Goal: Task Accomplishment & Management: Manage account settings

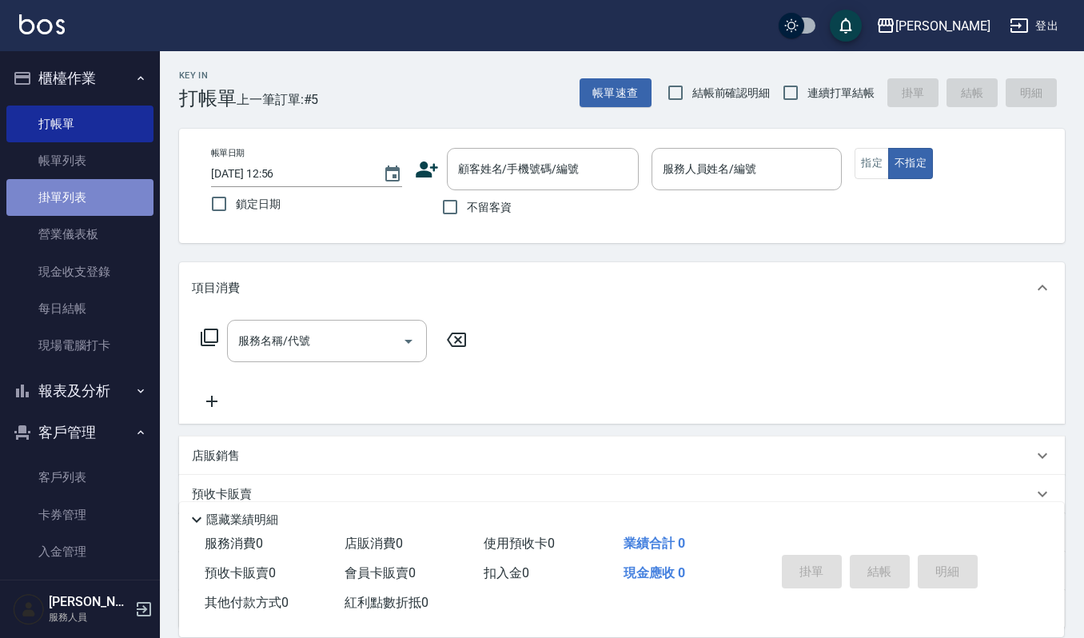
click at [86, 179] on link "掛單列表" at bounding box center [79, 197] width 147 height 37
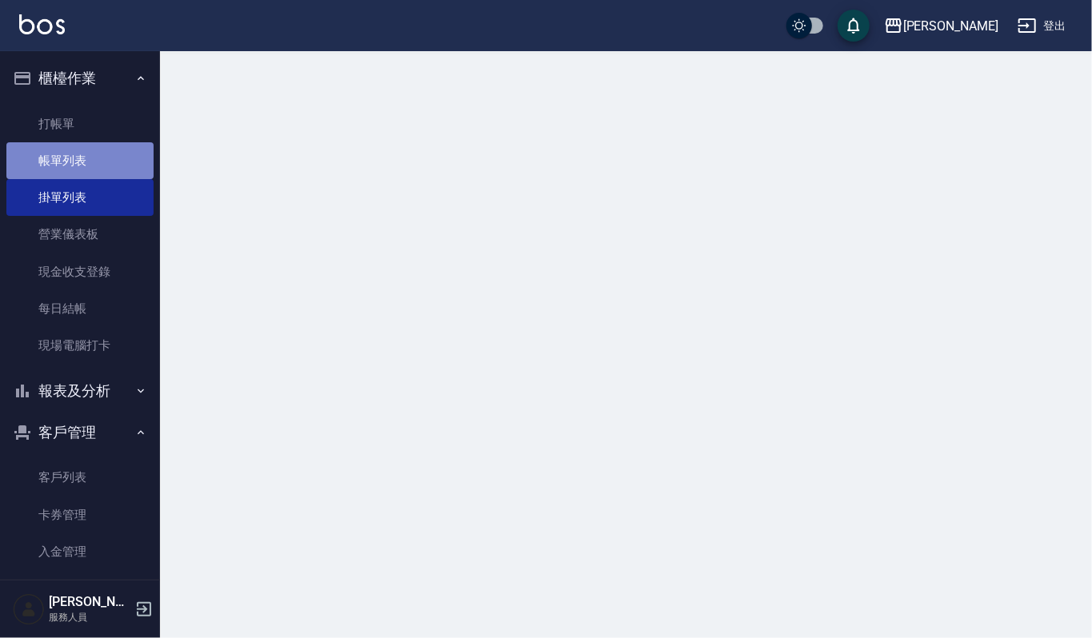
click at [96, 154] on link "帳單列表" at bounding box center [79, 160] width 147 height 37
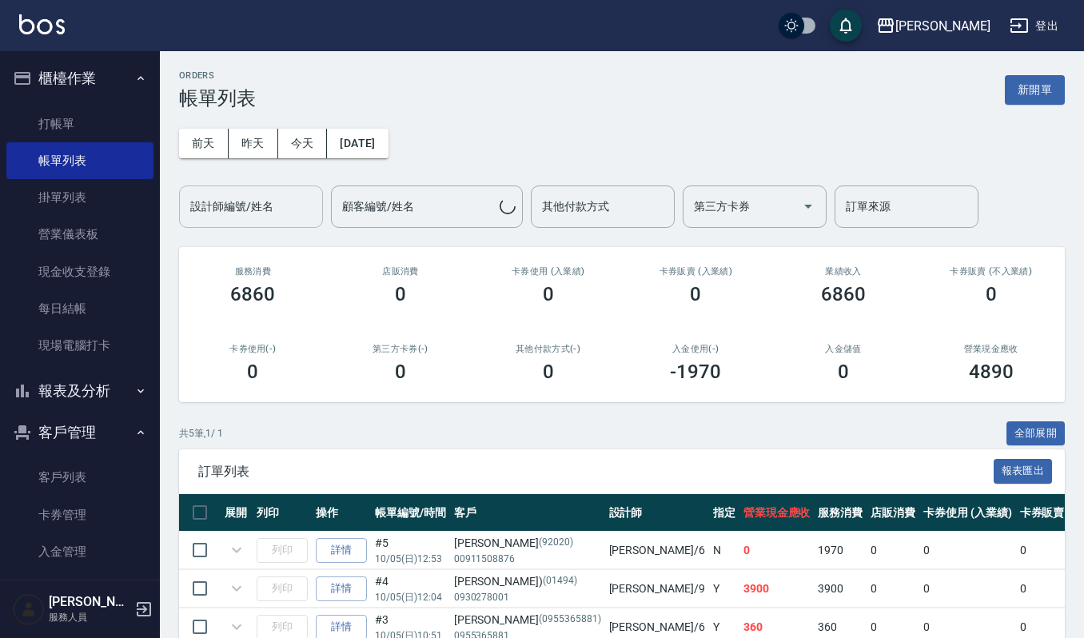
drag, startPoint x: 245, startPoint y: 216, endPoint x: 280, endPoint y: 216, distance: 35.2
click at [253, 216] on input "設計師編號/姓名" at bounding box center [251, 207] width 130 height 28
type input "Joalin-6"
click at [227, 554] on icon "expand row" at bounding box center [236, 550] width 19 height 19
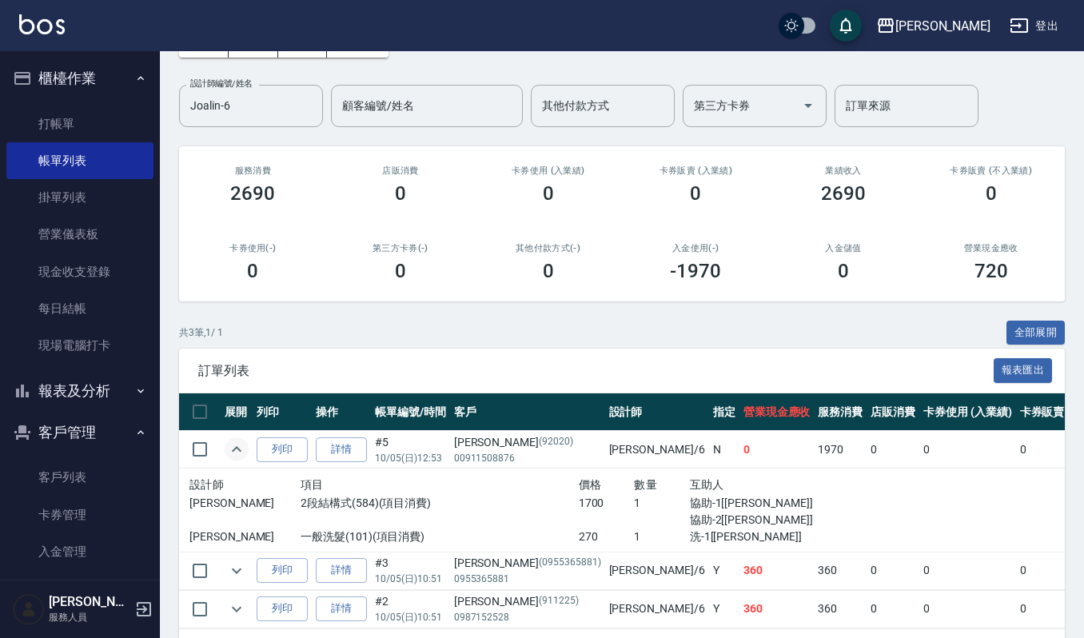
scroll to position [171, 0]
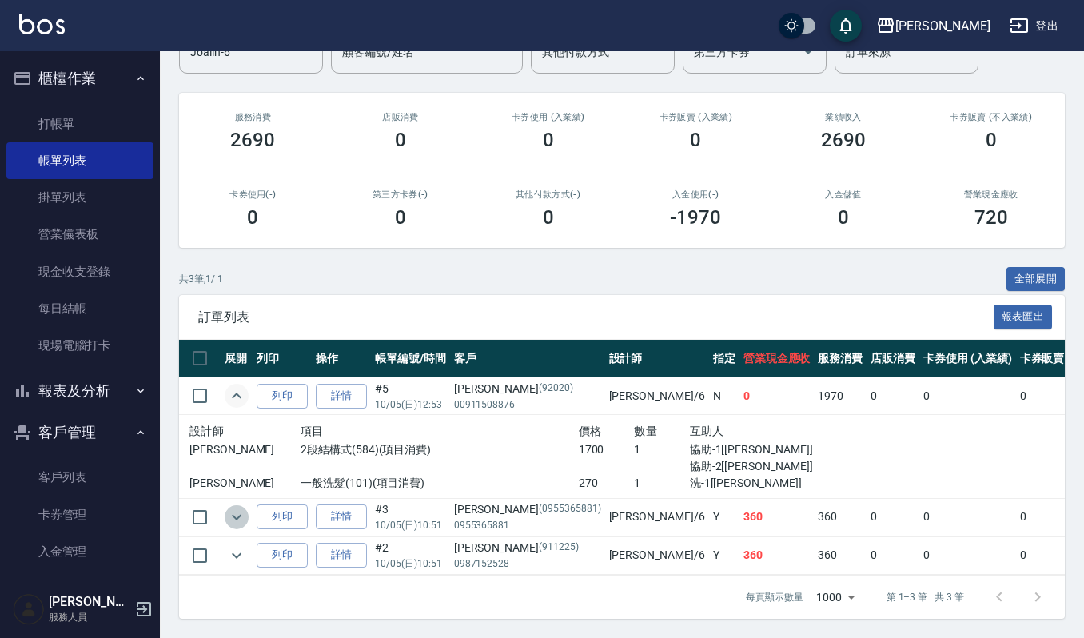
click at [235, 508] on icon "expand row" at bounding box center [236, 517] width 19 height 19
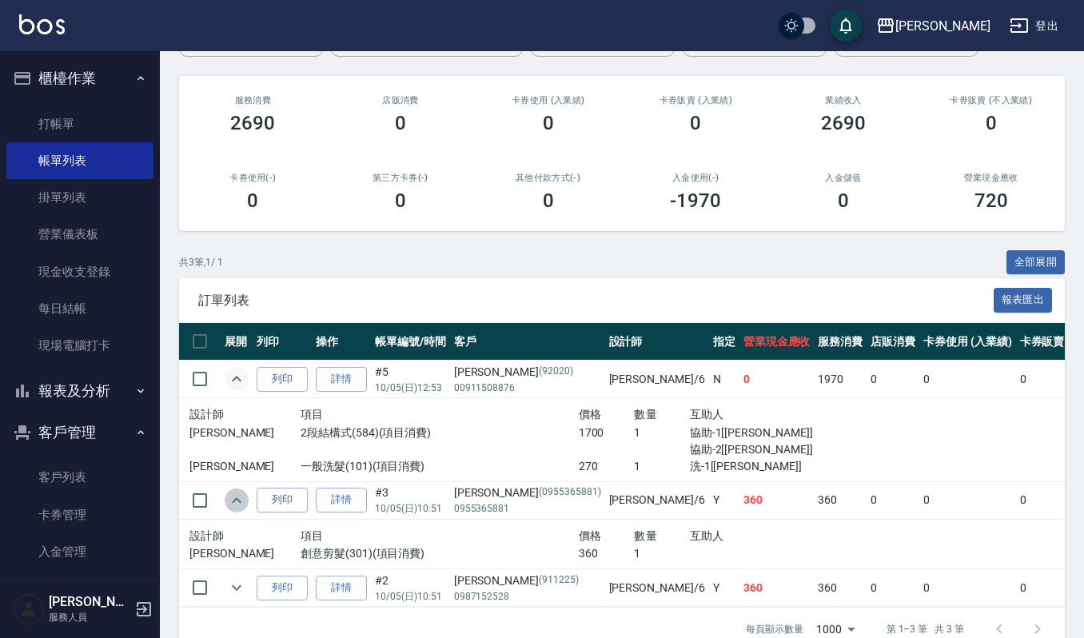
click at [235, 506] on icon "expand row" at bounding box center [236, 500] width 19 height 19
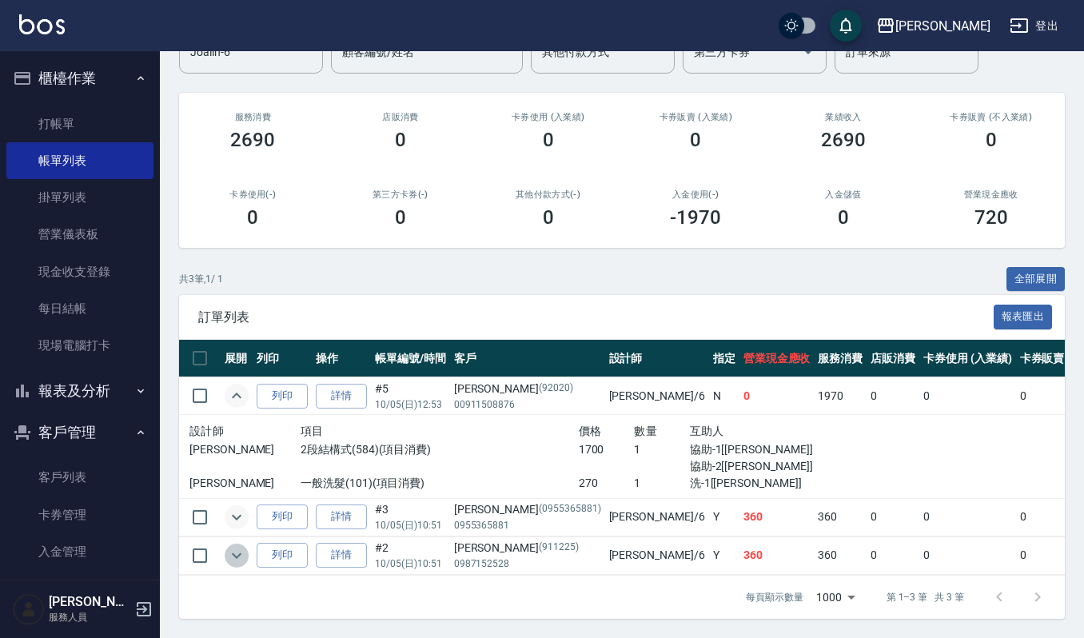
click at [227, 546] on icon "expand row" at bounding box center [236, 555] width 19 height 19
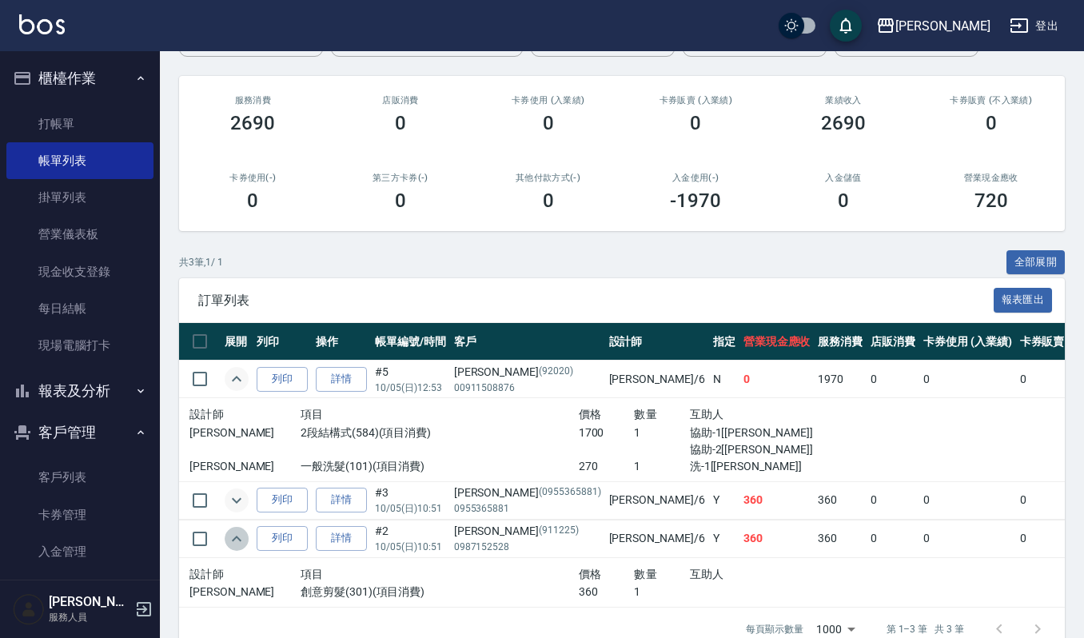
click at [228, 536] on icon "expand row" at bounding box center [236, 538] width 19 height 19
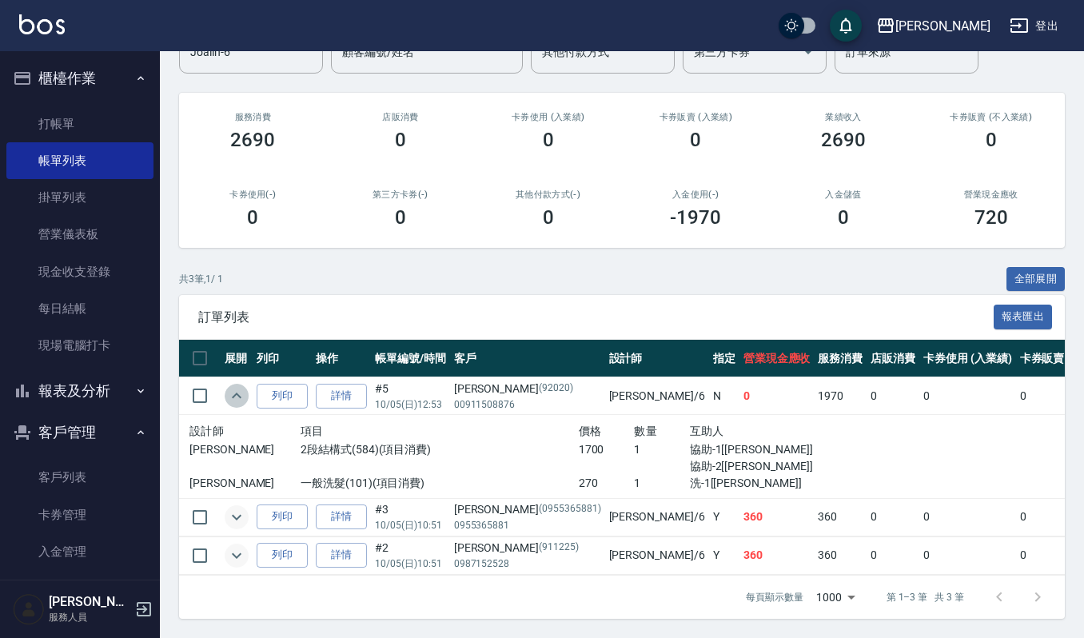
click at [243, 386] on icon "expand row" at bounding box center [236, 395] width 19 height 19
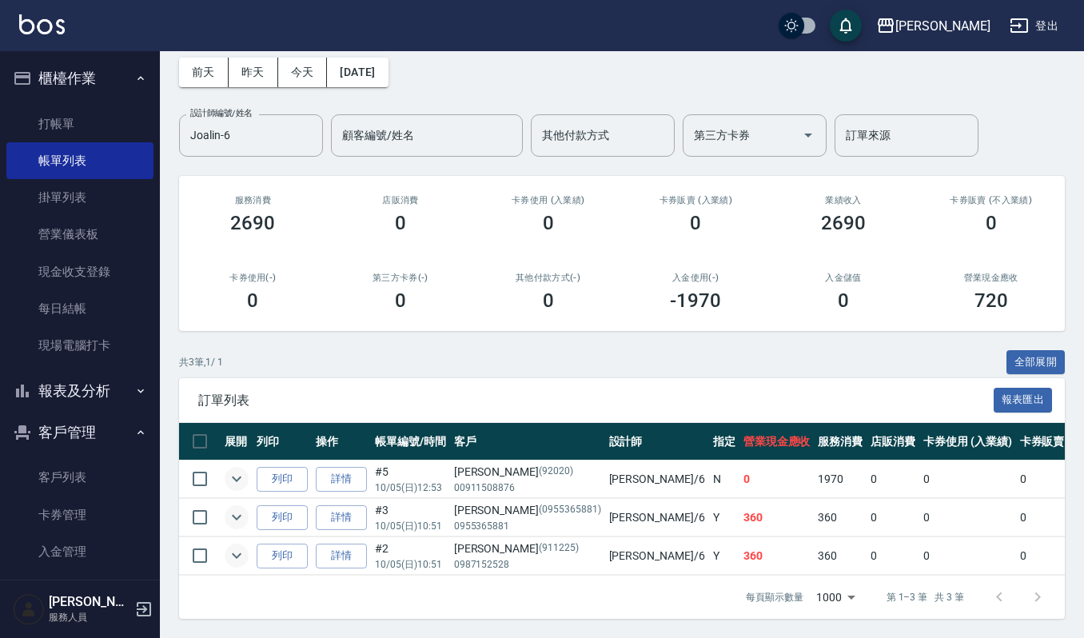
scroll to position [88, 0]
click at [122, 126] on link "打帳單" at bounding box center [79, 124] width 147 height 37
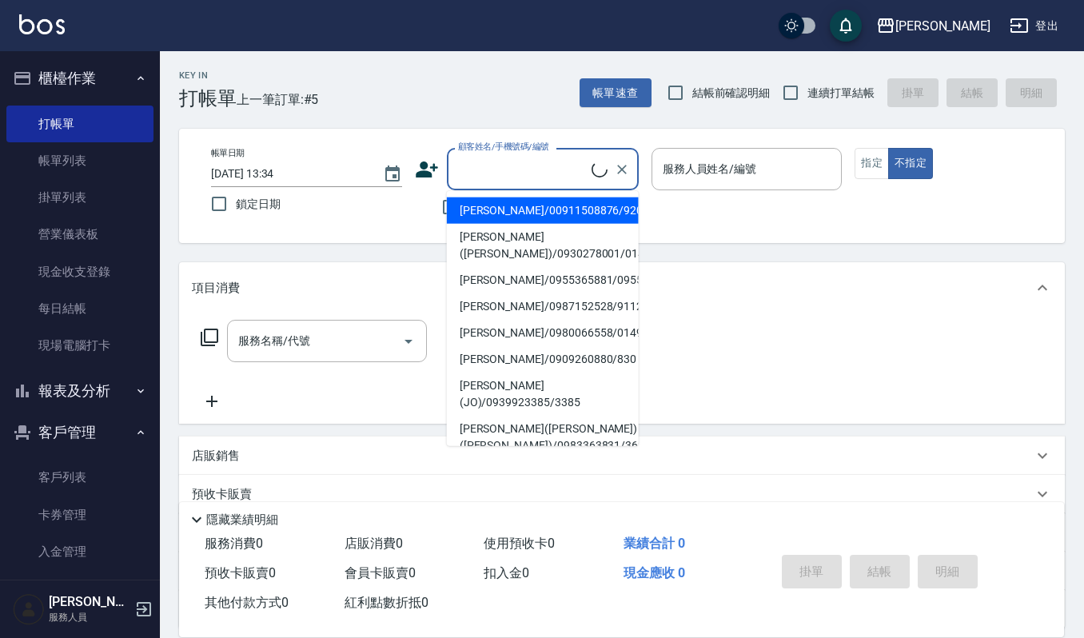
click at [501, 173] on input "顧客姓名/手機號碼/編號" at bounding box center [523, 169] width 138 height 28
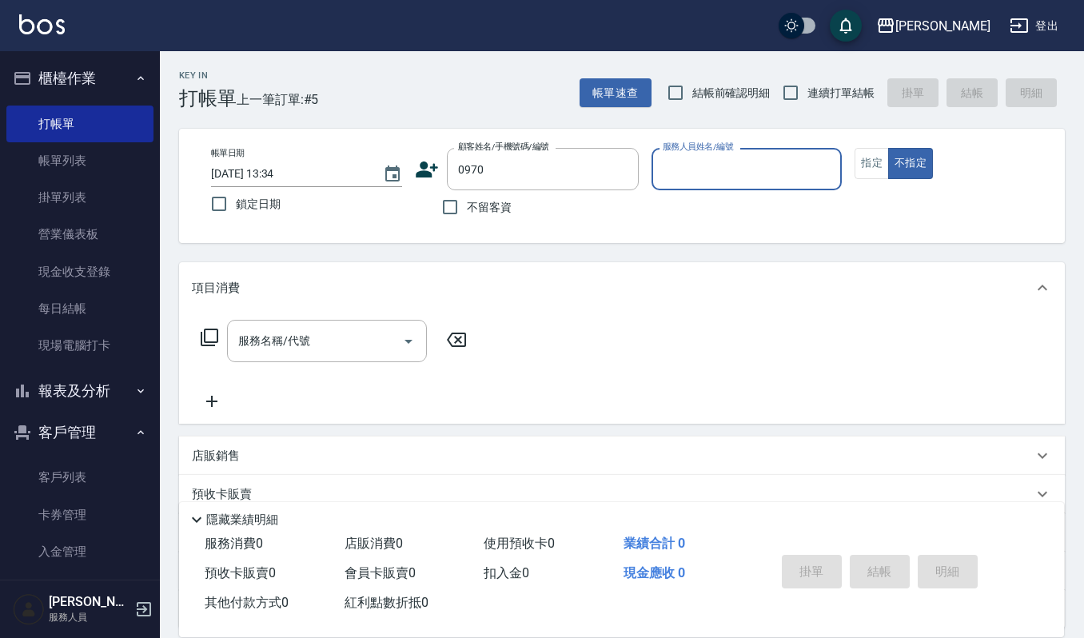
type input "[PERSON_NAME]/[PERSON_NAME]0970/0970"
drag, startPoint x: 629, startPoint y: 177, endPoint x: 621, endPoint y: 173, distance: 8.9
click at [625, 177] on icon "Clear" at bounding box center [622, 170] width 16 height 16
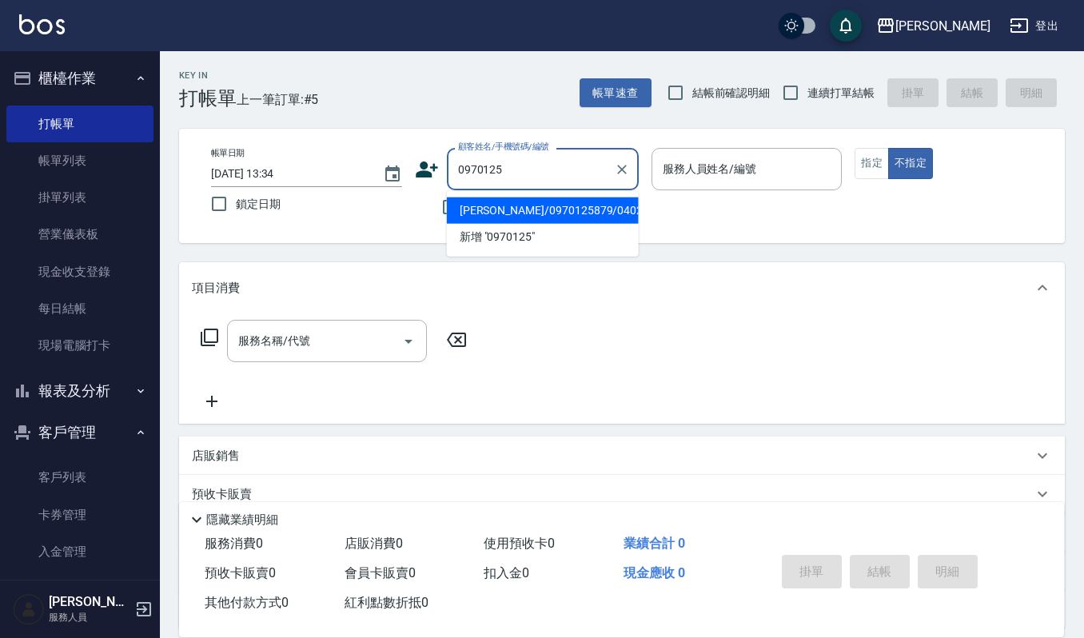
click at [582, 214] on li "[PERSON_NAME]/0970125879/04029" at bounding box center [543, 211] width 192 height 26
type input "[PERSON_NAME]/0970125879/04029"
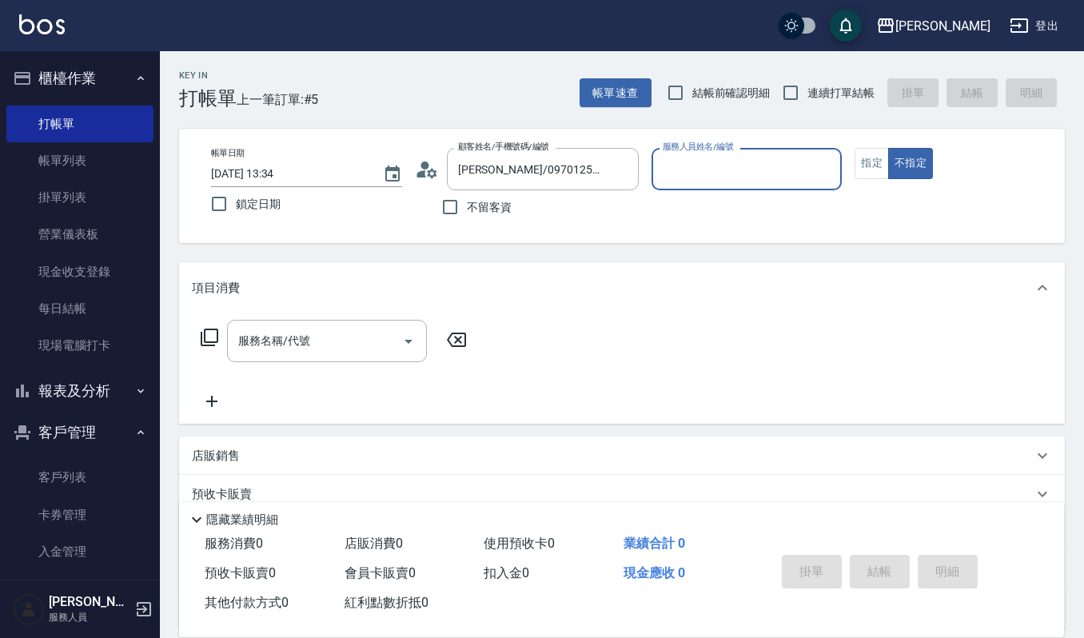
type input "Joalin-6"
click at [865, 168] on button "指定" at bounding box center [872, 163] width 34 height 31
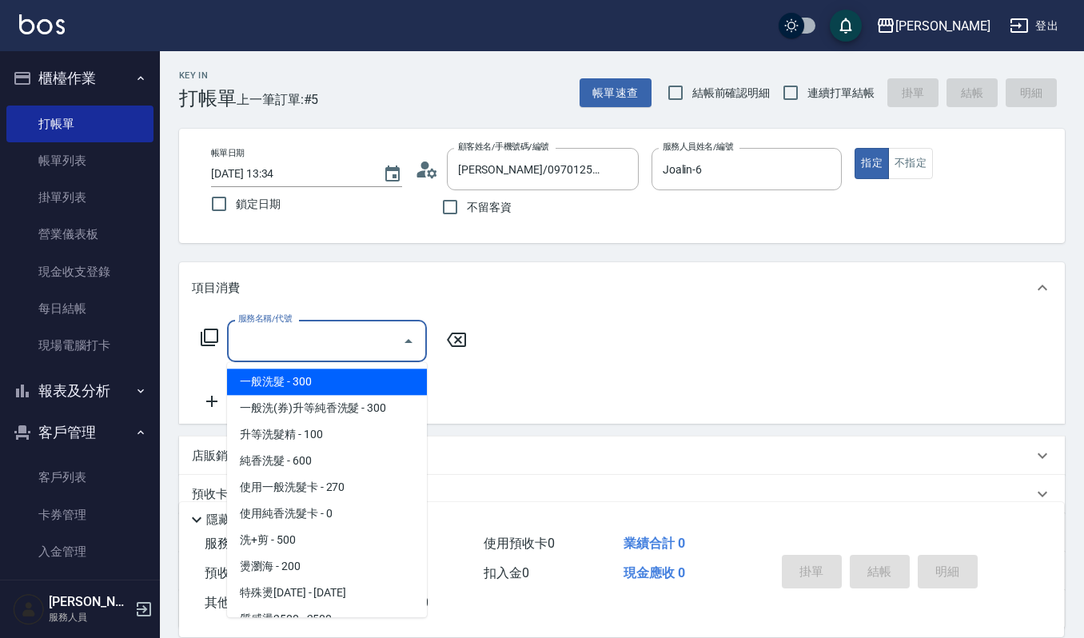
drag, startPoint x: 349, startPoint y: 336, endPoint x: 371, endPoint y: 256, distance: 83.0
click at [350, 336] on input "服務名稱/代號" at bounding box center [315, 341] width 162 height 28
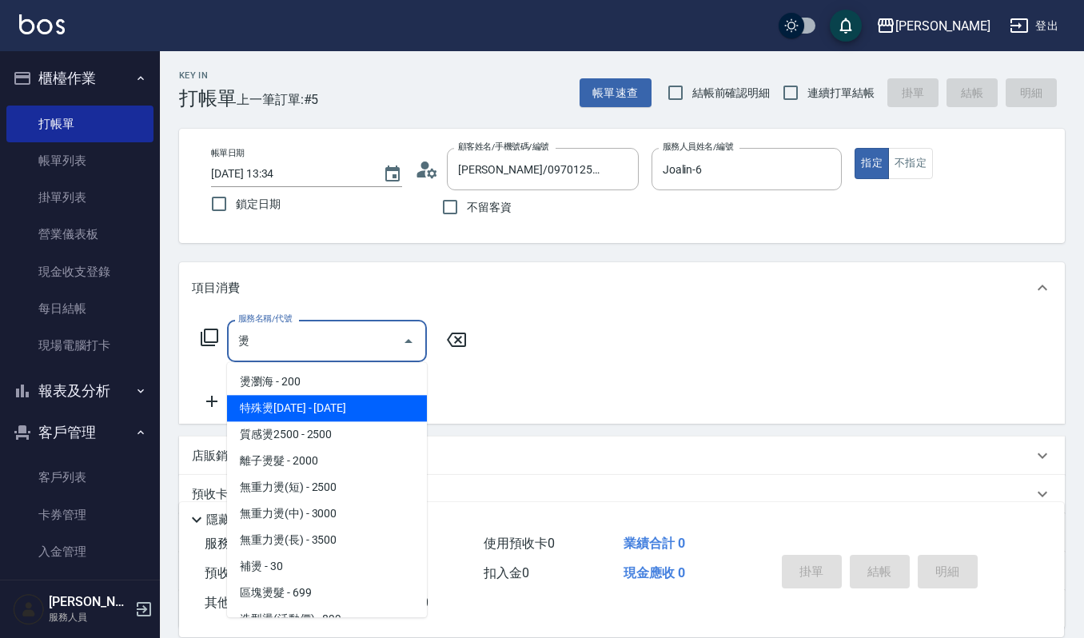
click at [352, 407] on span "特殊燙[DATE] - [DATE]" at bounding box center [327, 408] width 200 height 26
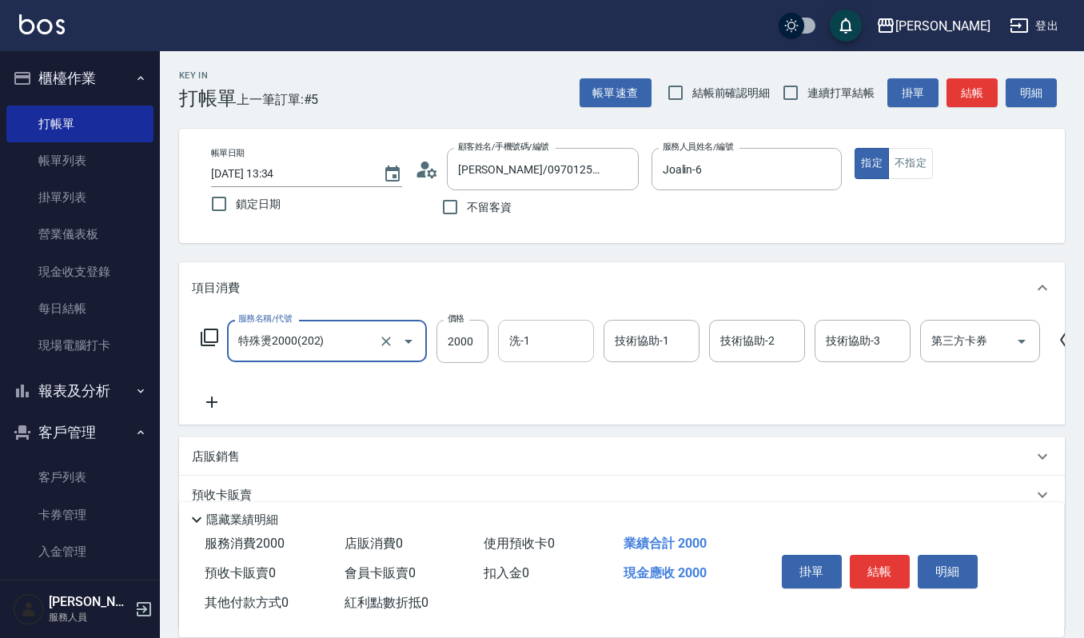
type input "特殊燙2000(202)"
click at [548, 345] on input "洗-1" at bounding box center [546, 341] width 82 height 28
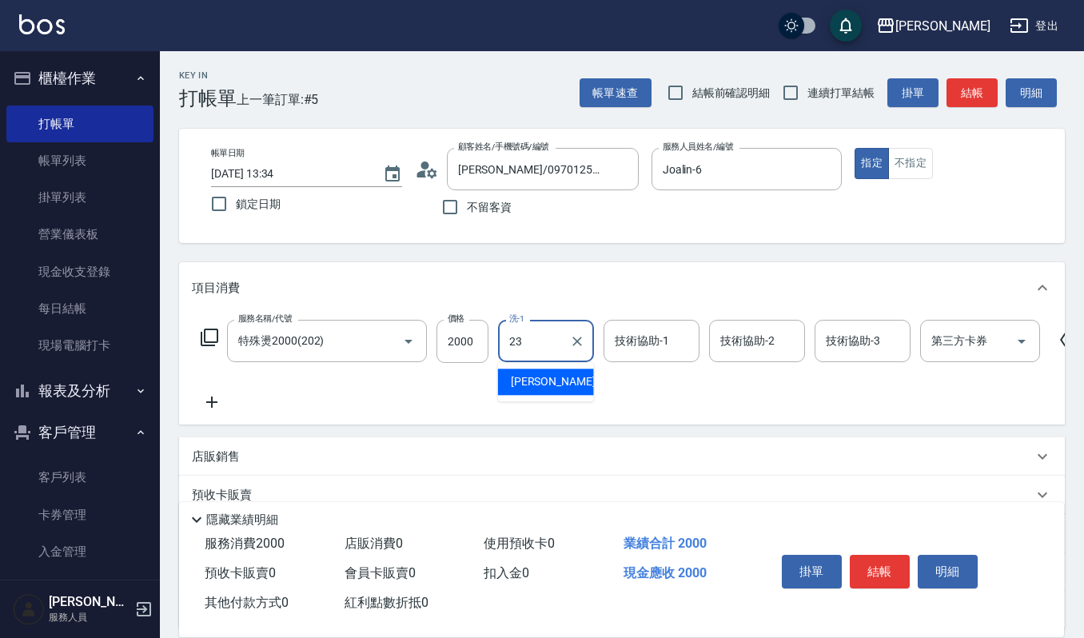
type input "[PERSON_NAME]-23"
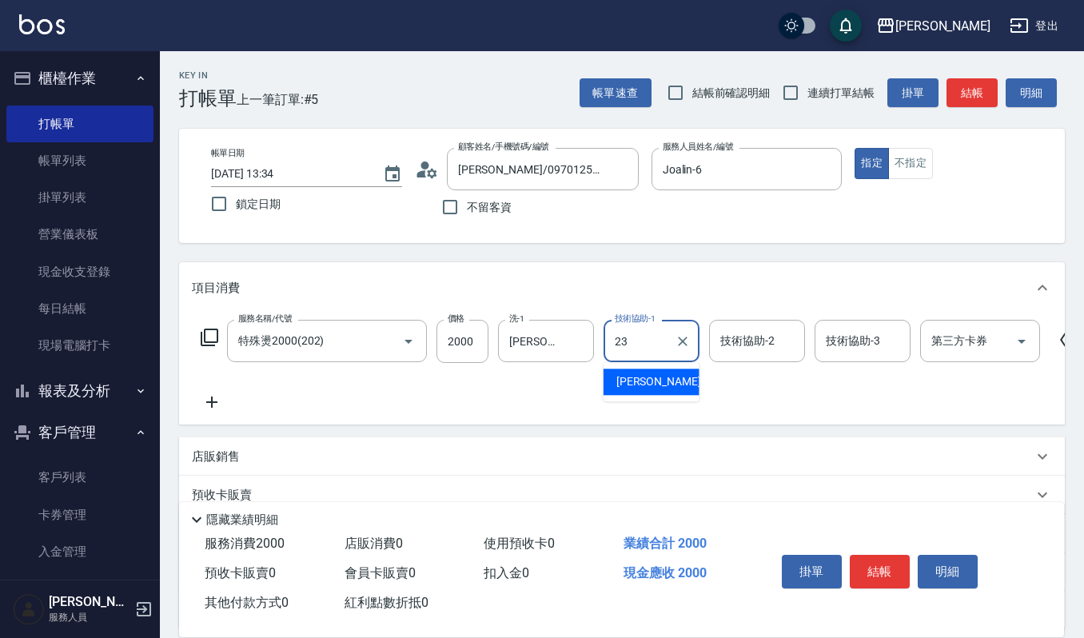
type input "[PERSON_NAME]-23"
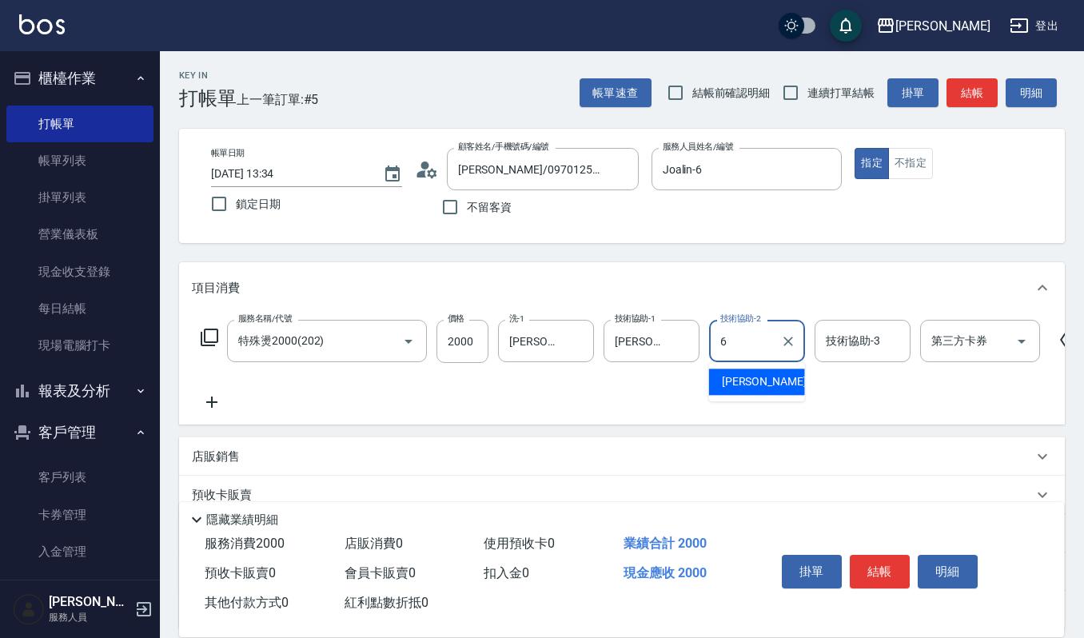
type input "Joalin-6"
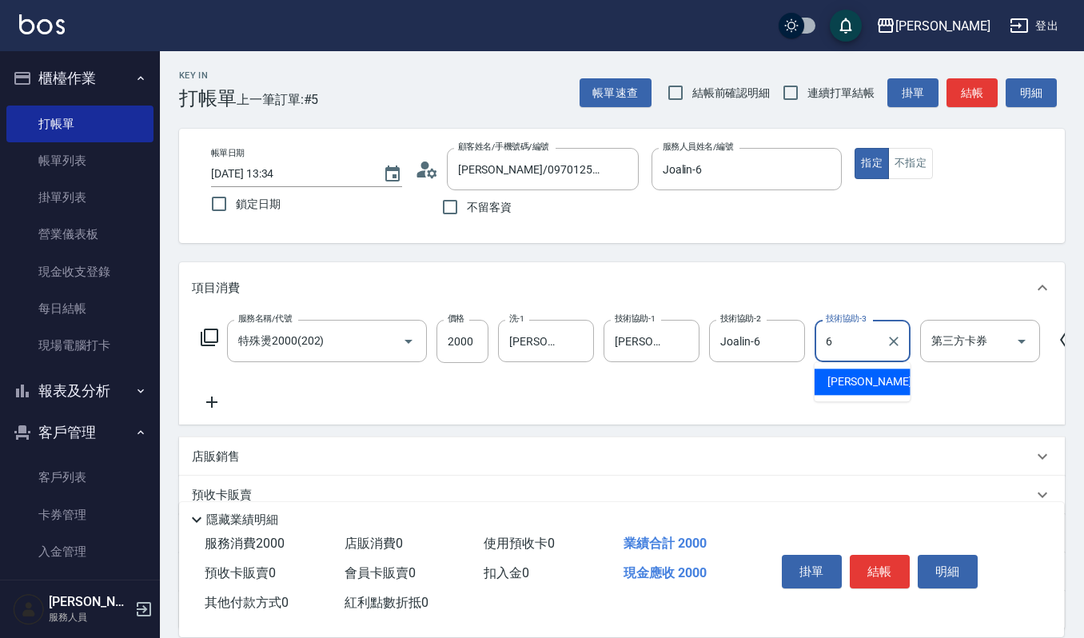
type input "Joalin-6"
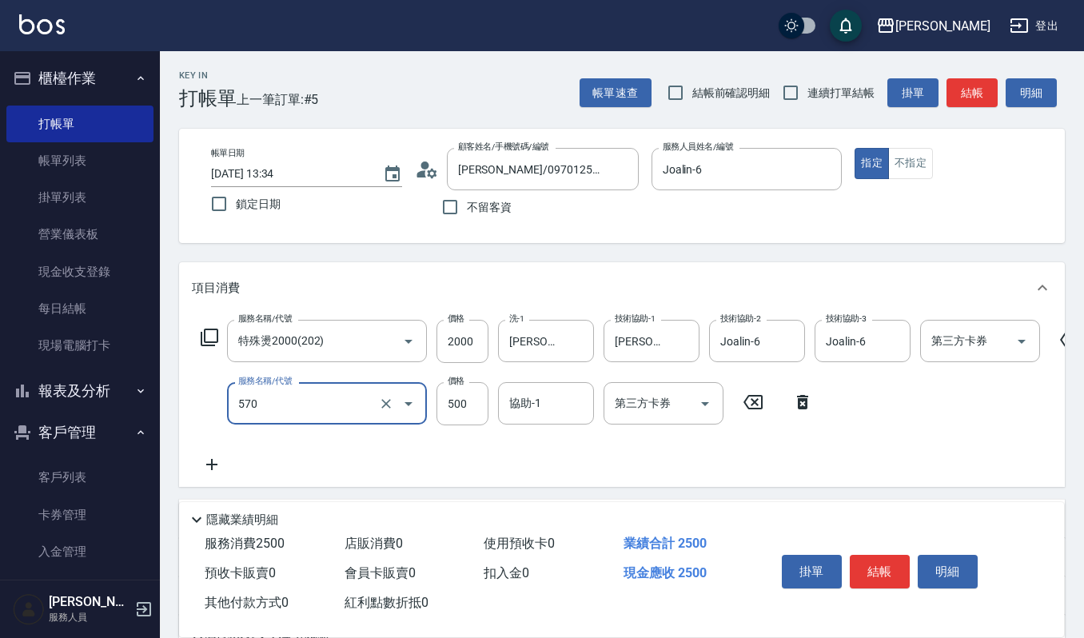
type input "(設計師自備)藍色小精靈(570)"
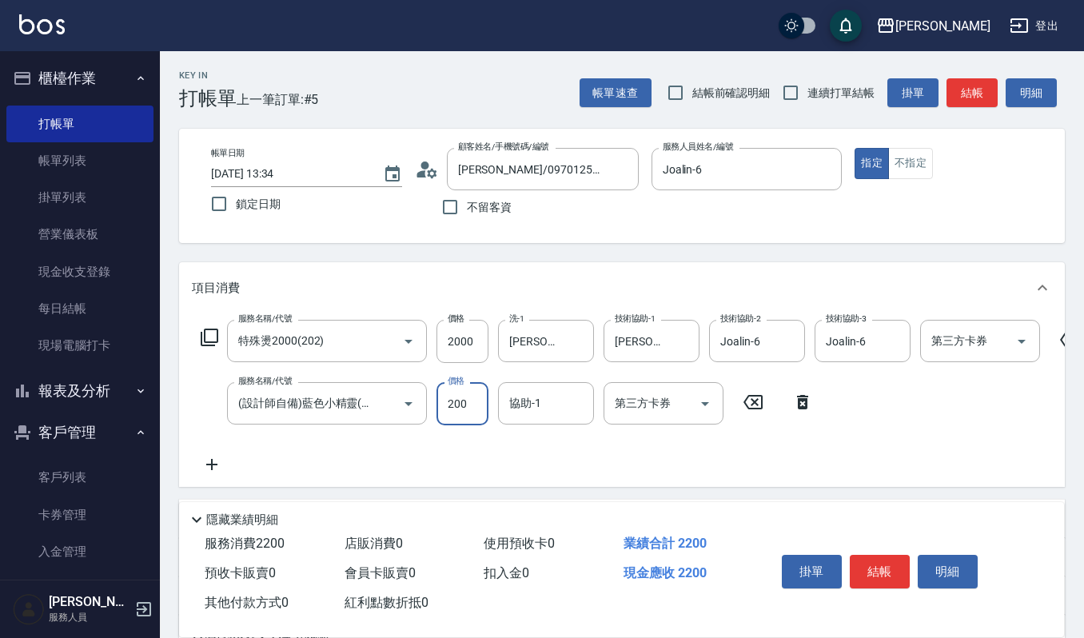
type input "200"
type input "[PERSON_NAME]-23"
click at [484, 340] on input "2000" at bounding box center [463, 341] width 52 height 43
click at [478, 337] on input "2000" at bounding box center [463, 341] width 52 height 43
type input "1800"
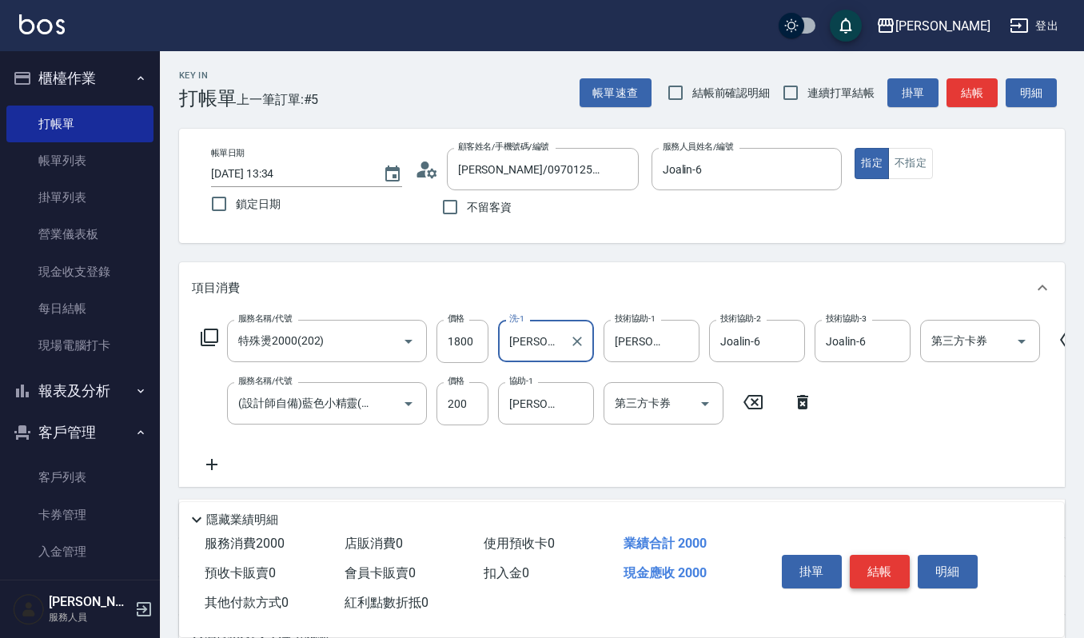
click at [906, 567] on button "結帳" at bounding box center [880, 572] width 60 height 34
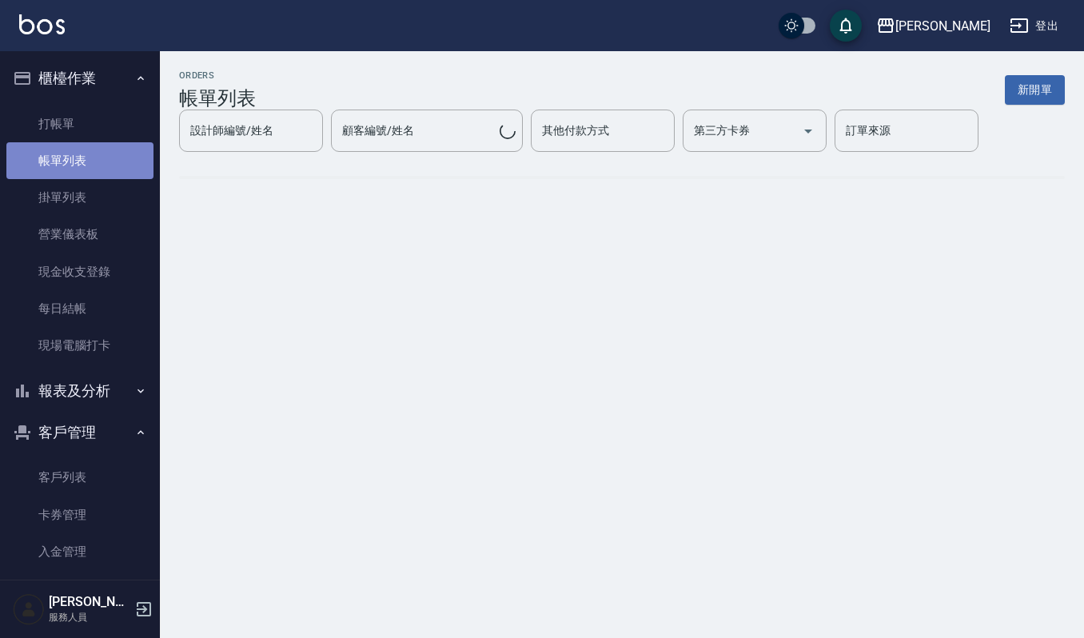
click at [114, 158] on link "帳單列表" at bounding box center [79, 160] width 147 height 37
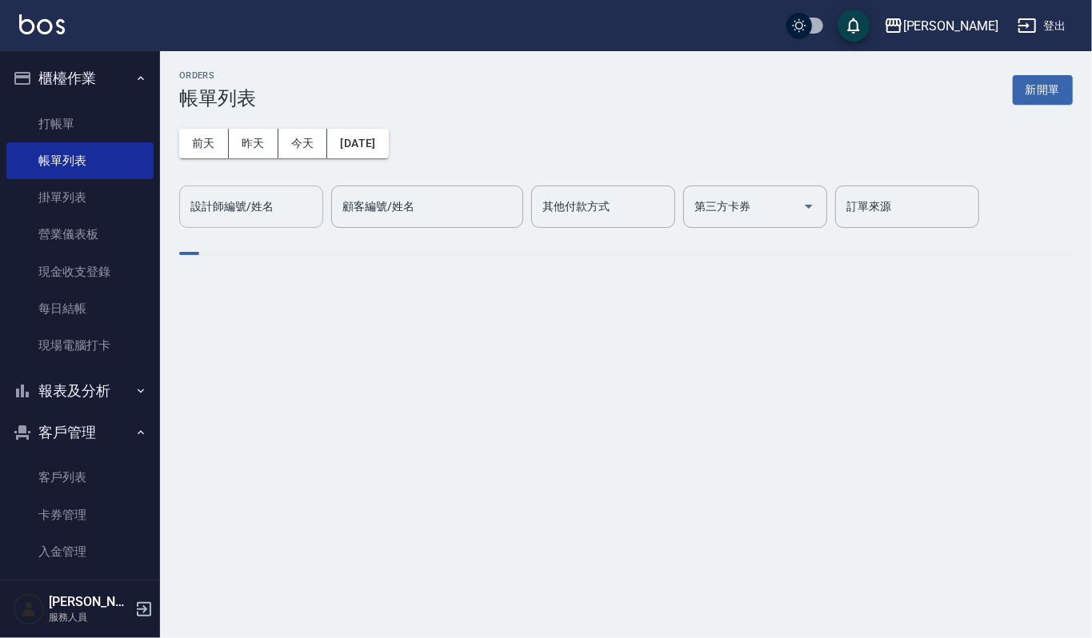
click at [275, 212] on input "設計師編號/姓名" at bounding box center [251, 207] width 130 height 28
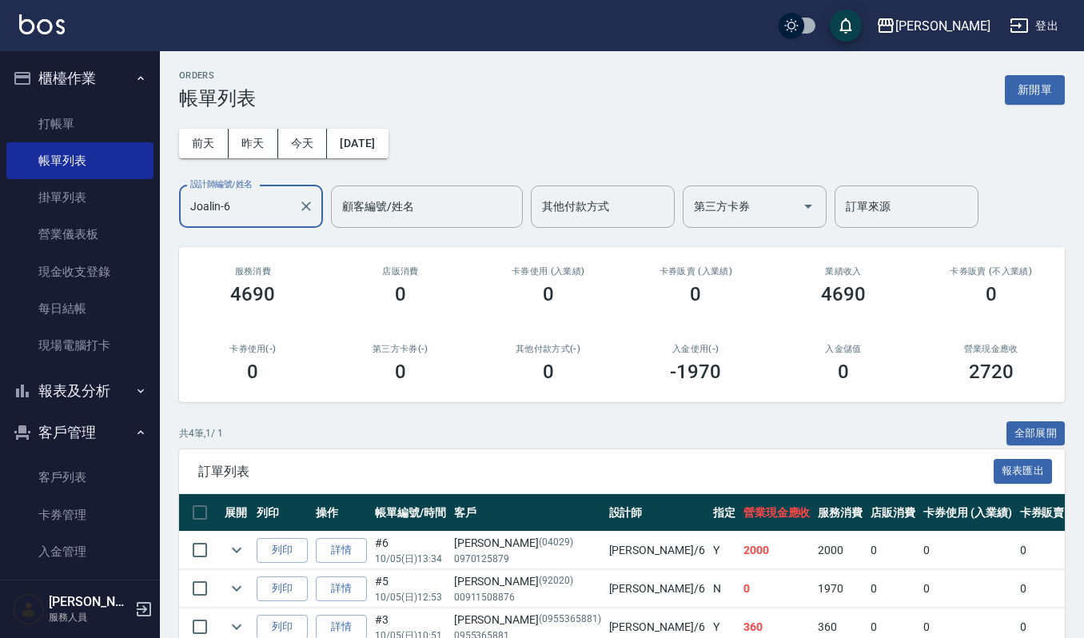
scroll to position [128, 0]
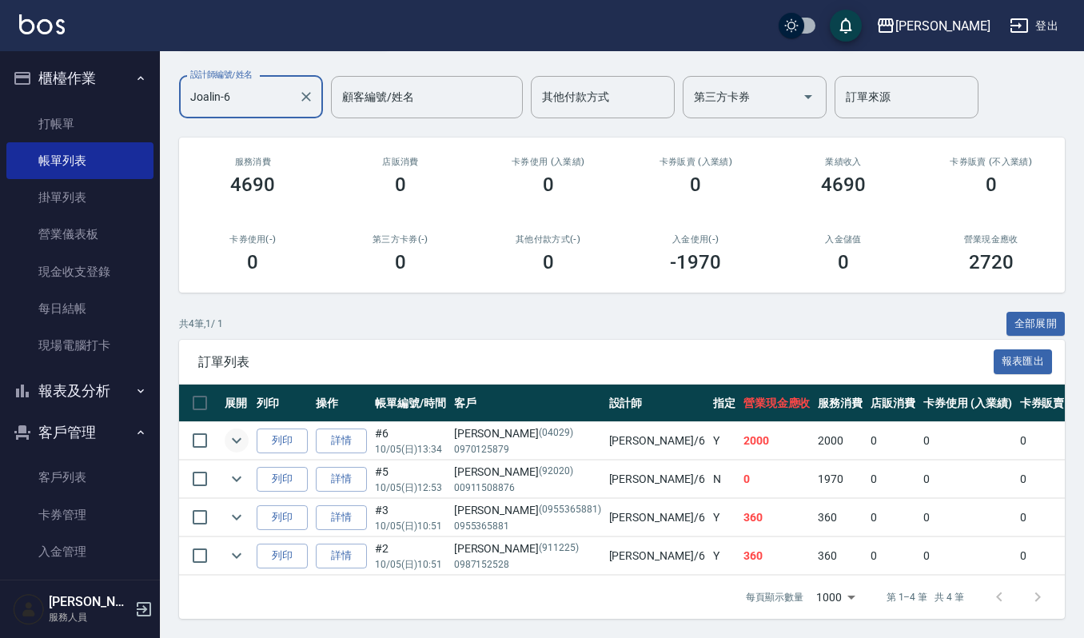
type input "Joalin-6"
click at [241, 431] on icon "expand row" at bounding box center [236, 440] width 19 height 19
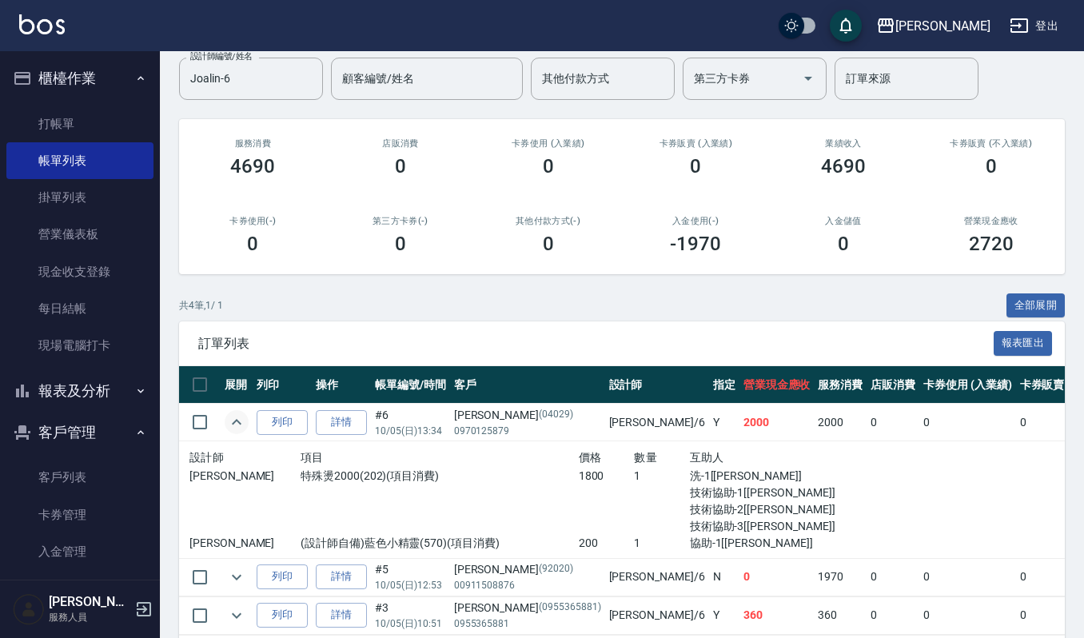
click at [241, 424] on icon "expand row" at bounding box center [237, 422] width 10 height 6
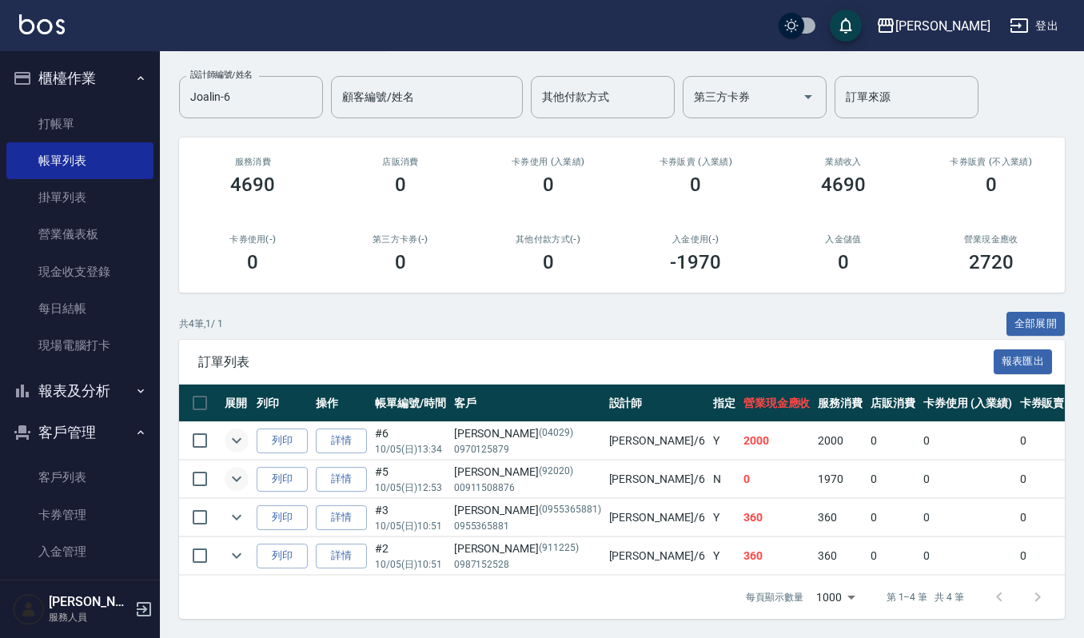
click at [228, 469] on icon "expand row" at bounding box center [236, 478] width 19 height 19
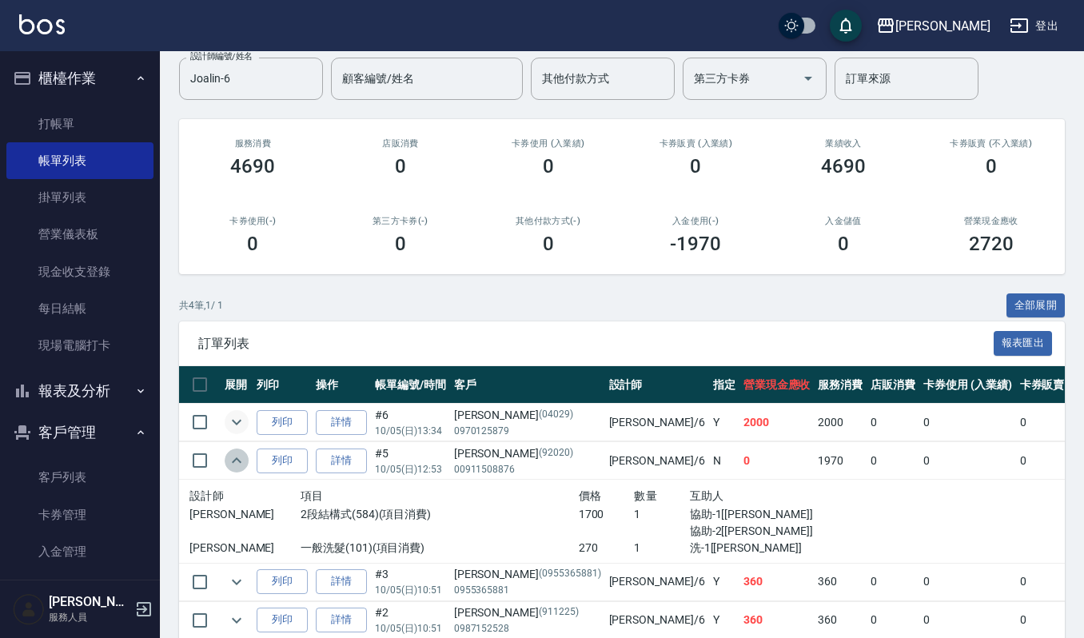
click at [227, 464] on icon "expand row" at bounding box center [236, 460] width 19 height 19
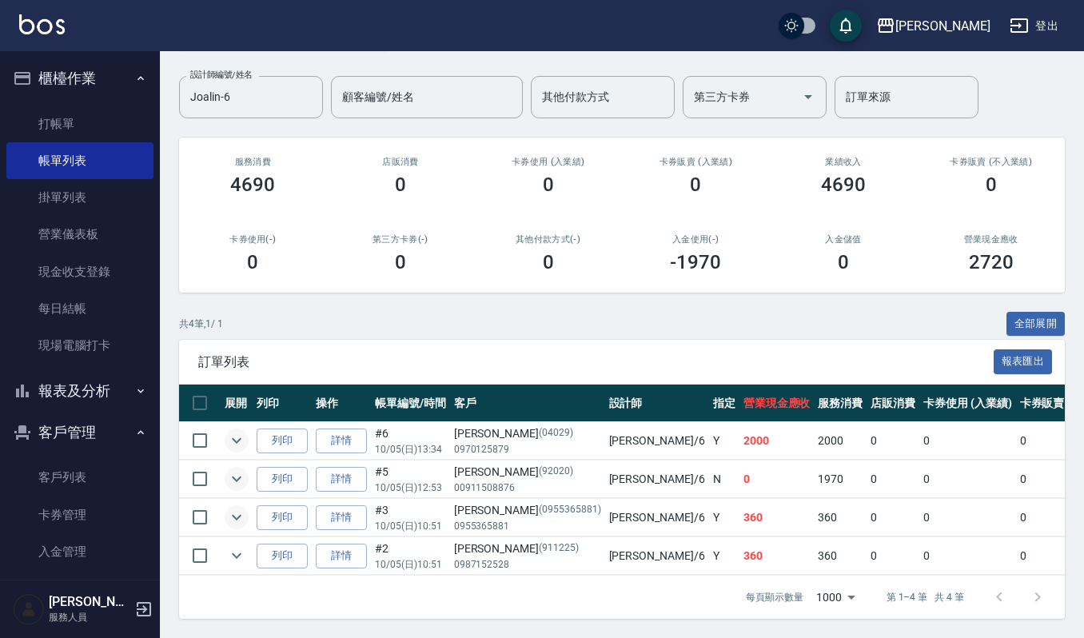
click at [234, 515] on icon "expand row" at bounding box center [237, 518] width 10 height 6
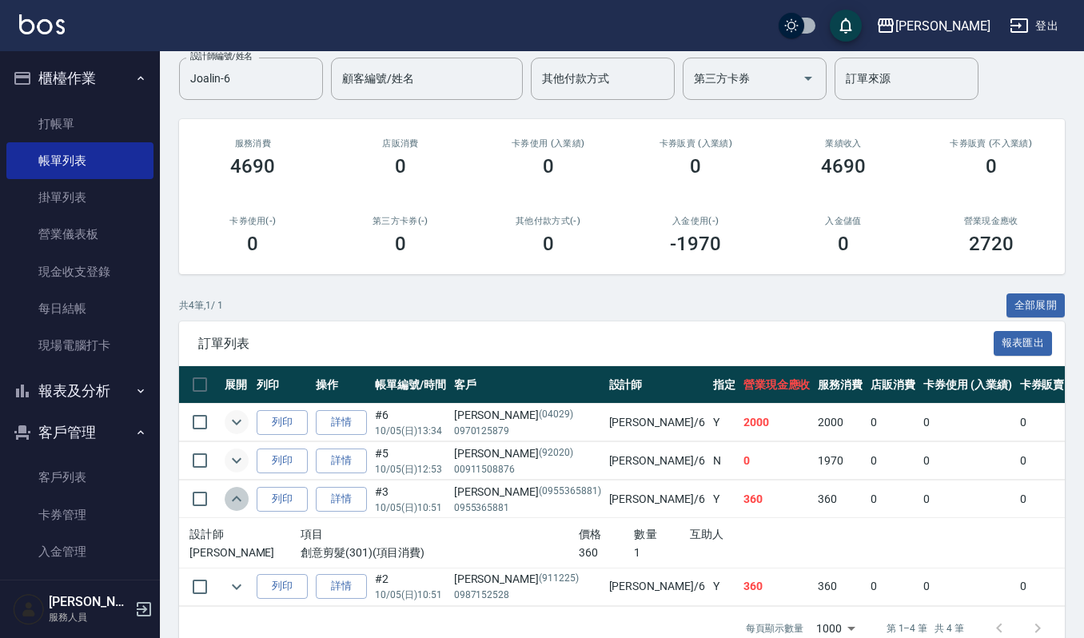
click at [234, 500] on icon "expand row" at bounding box center [237, 499] width 10 height 6
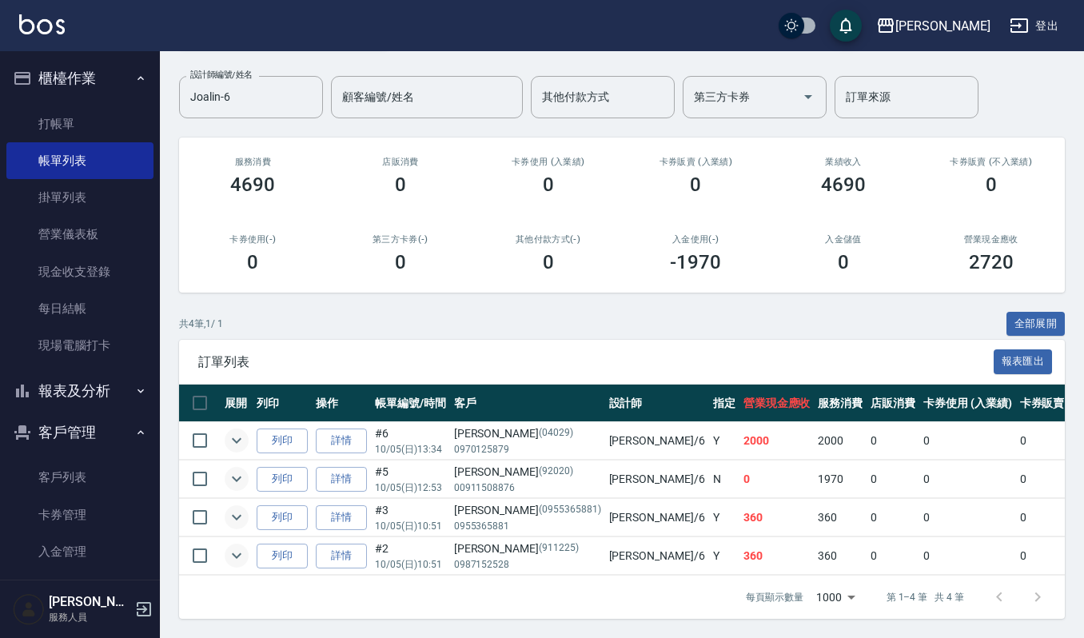
click at [241, 546] on icon "expand row" at bounding box center [236, 555] width 19 height 19
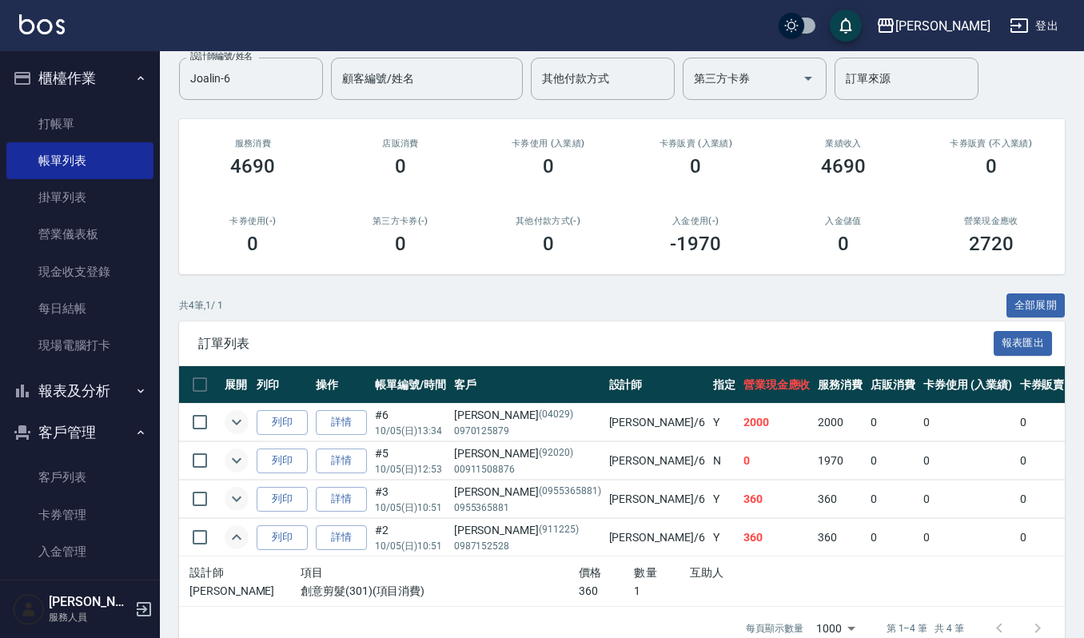
click at [241, 531] on icon "expand row" at bounding box center [236, 537] width 19 height 19
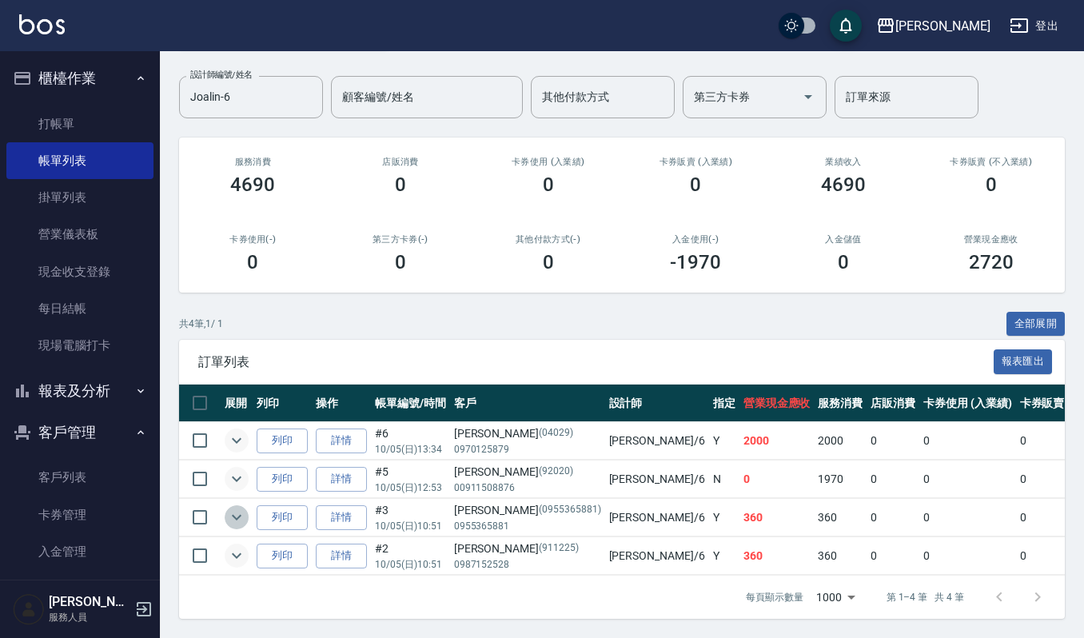
click at [240, 508] on icon "expand row" at bounding box center [236, 517] width 19 height 19
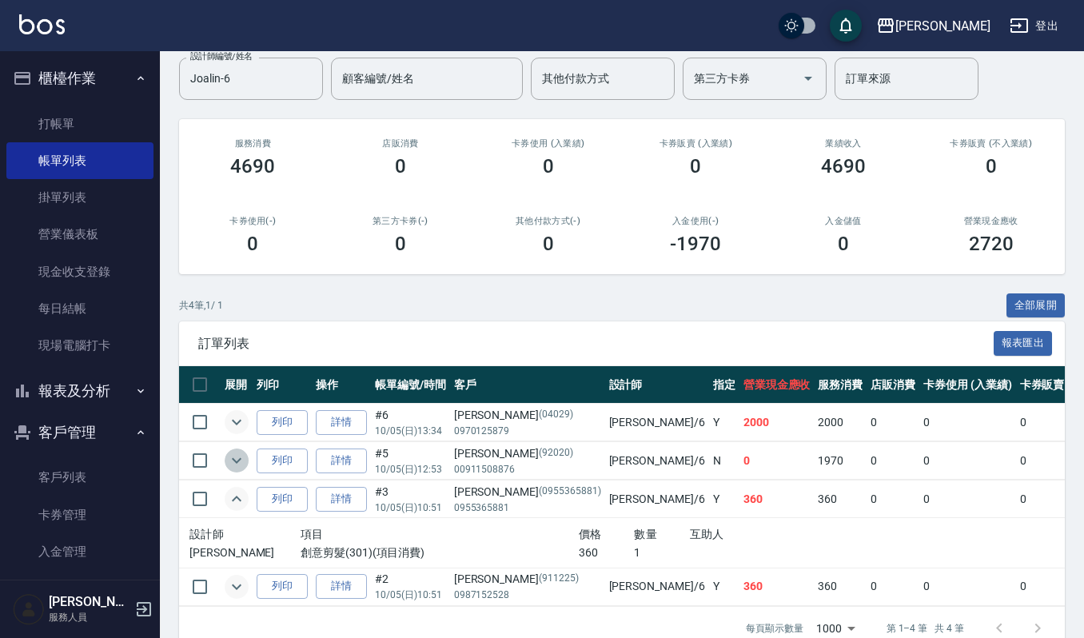
click at [240, 464] on icon "expand row" at bounding box center [236, 460] width 19 height 19
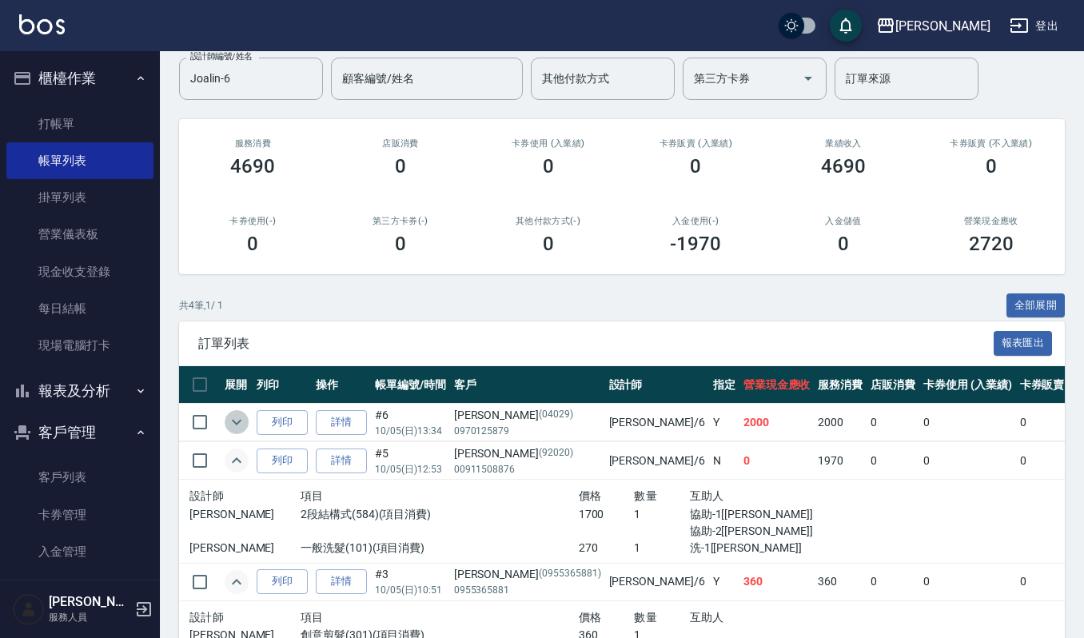
click at [244, 427] on icon "expand row" at bounding box center [236, 422] width 19 height 19
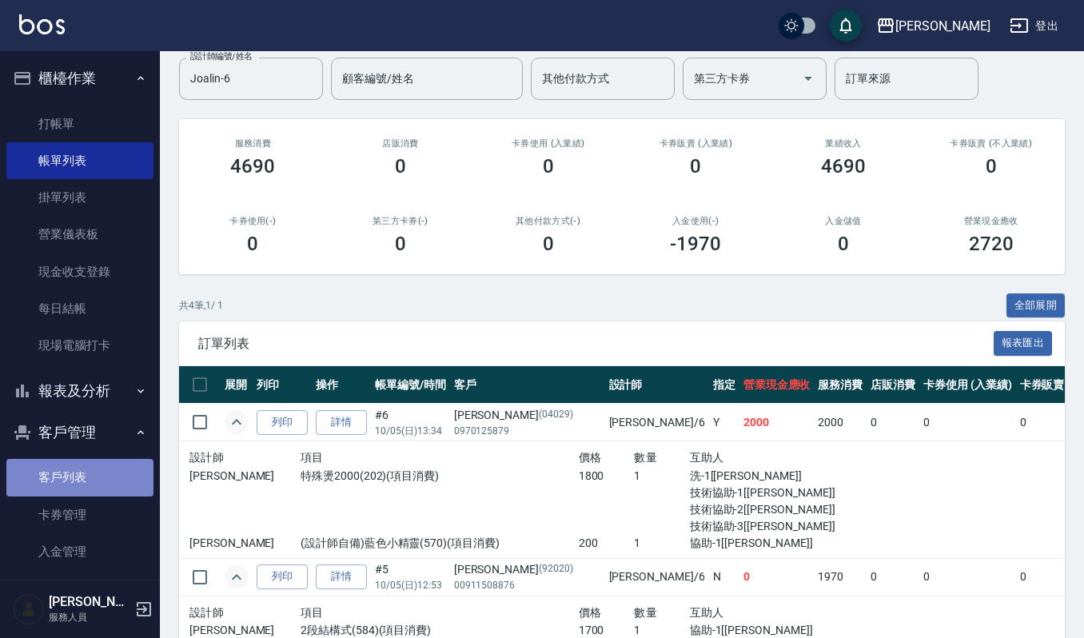
click at [85, 465] on link "客戶列表" at bounding box center [79, 477] width 147 height 37
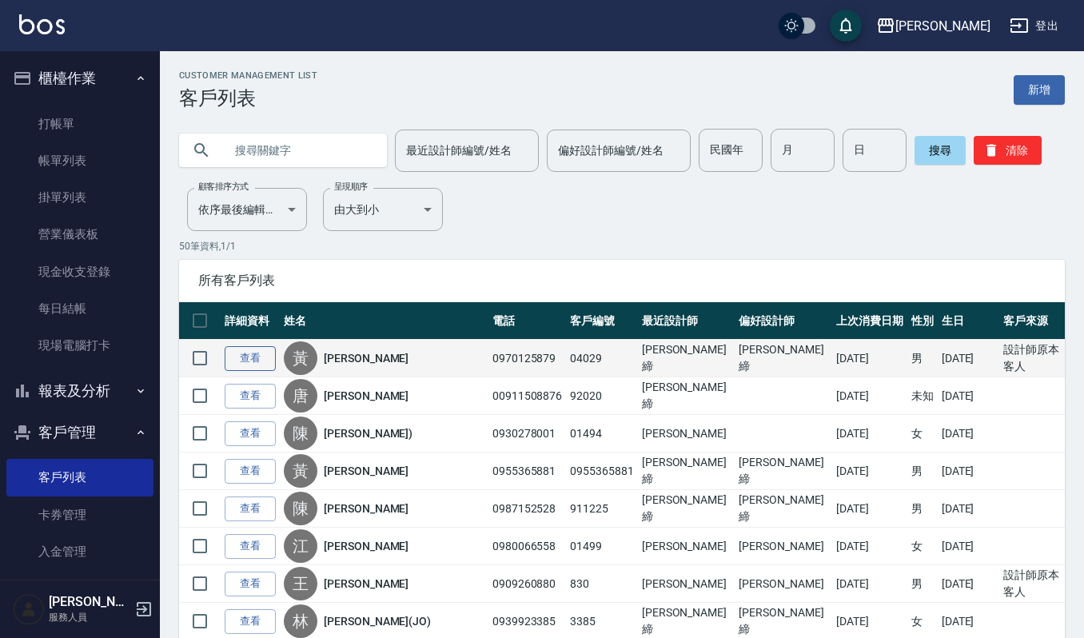
click at [247, 358] on link "查看" at bounding box center [250, 358] width 51 height 25
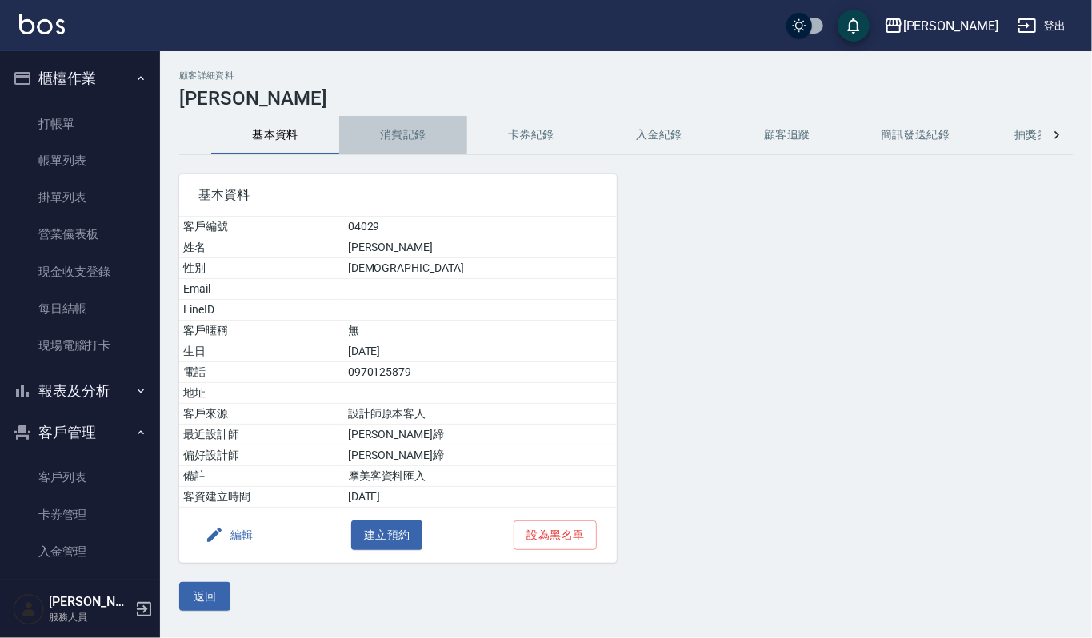
click at [405, 133] on button "消費記錄" at bounding box center [403, 135] width 128 height 38
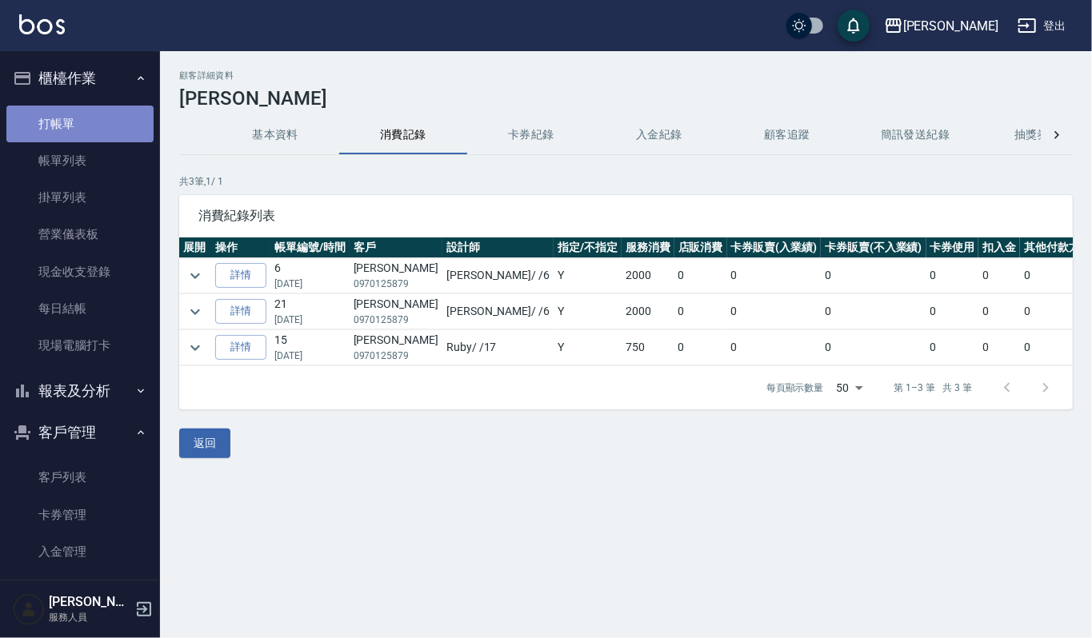
click at [101, 123] on link "打帳單" at bounding box center [79, 124] width 147 height 37
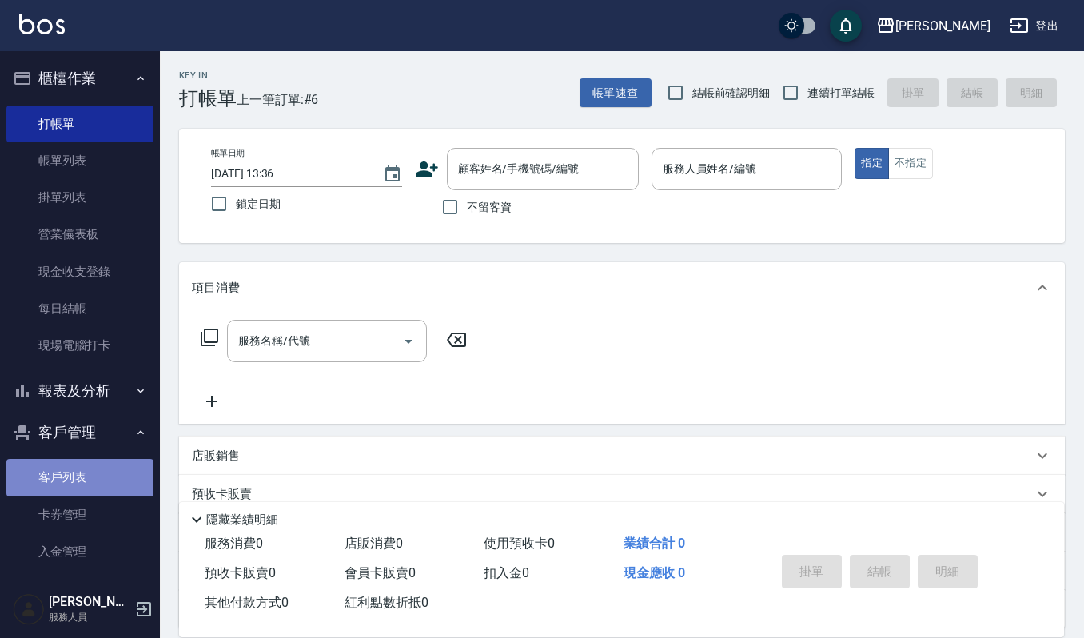
click at [115, 469] on link "客戶列表" at bounding box center [79, 477] width 147 height 37
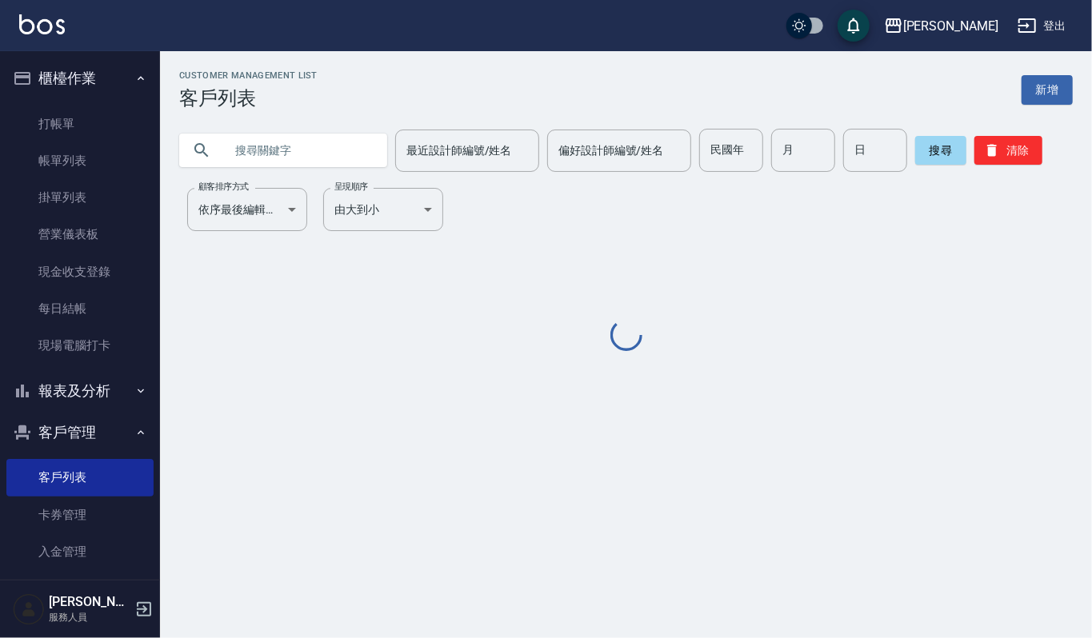
click at [333, 149] on input "text" at bounding box center [299, 150] width 150 height 43
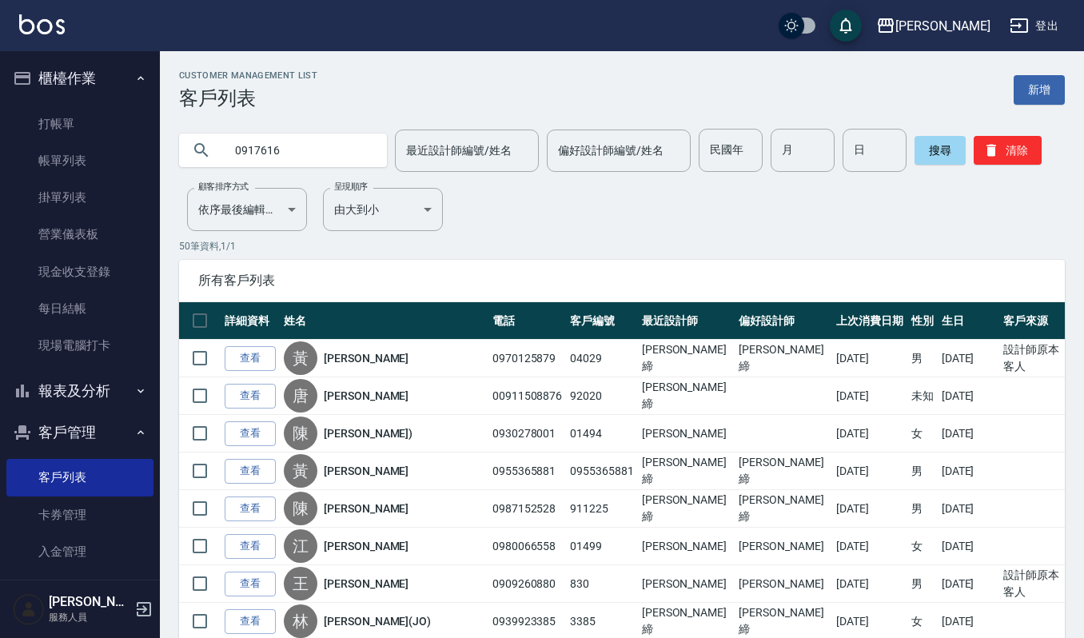
type input "0917616"
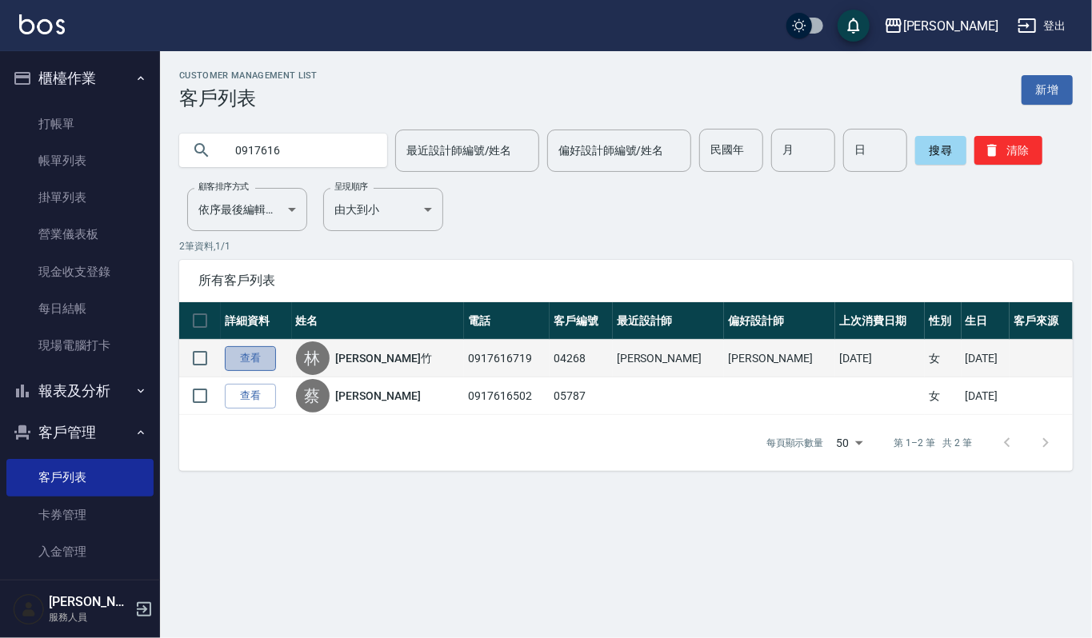
click at [251, 363] on link "查看" at bounding box center [250, 358] width 51 height 25
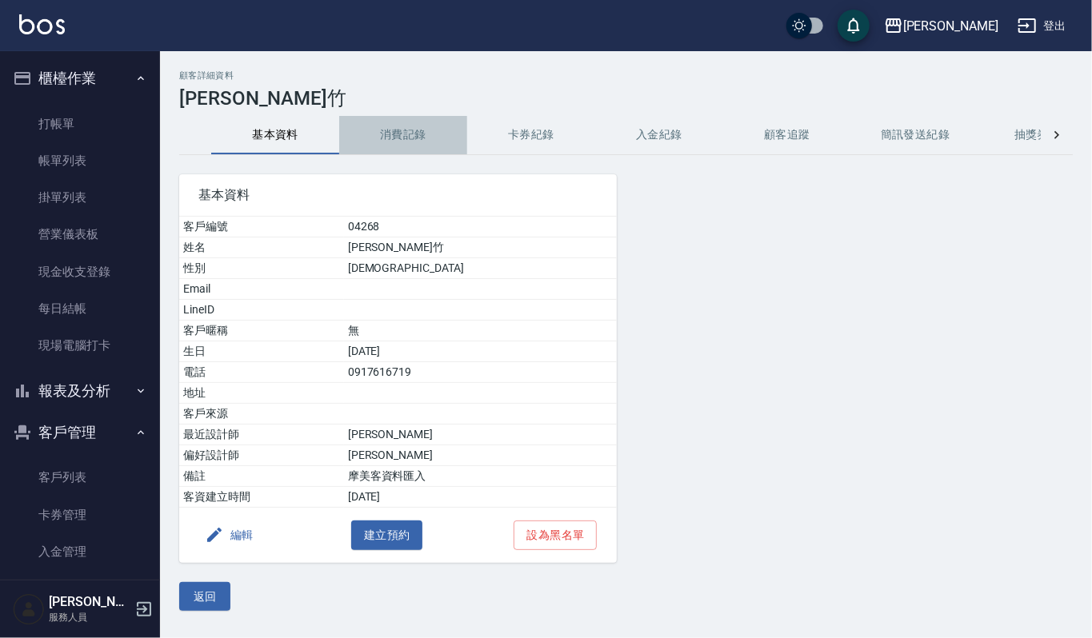
click at [405, 126] on button "消費記錄" at bounding box center [403, 135] width 128 height 38
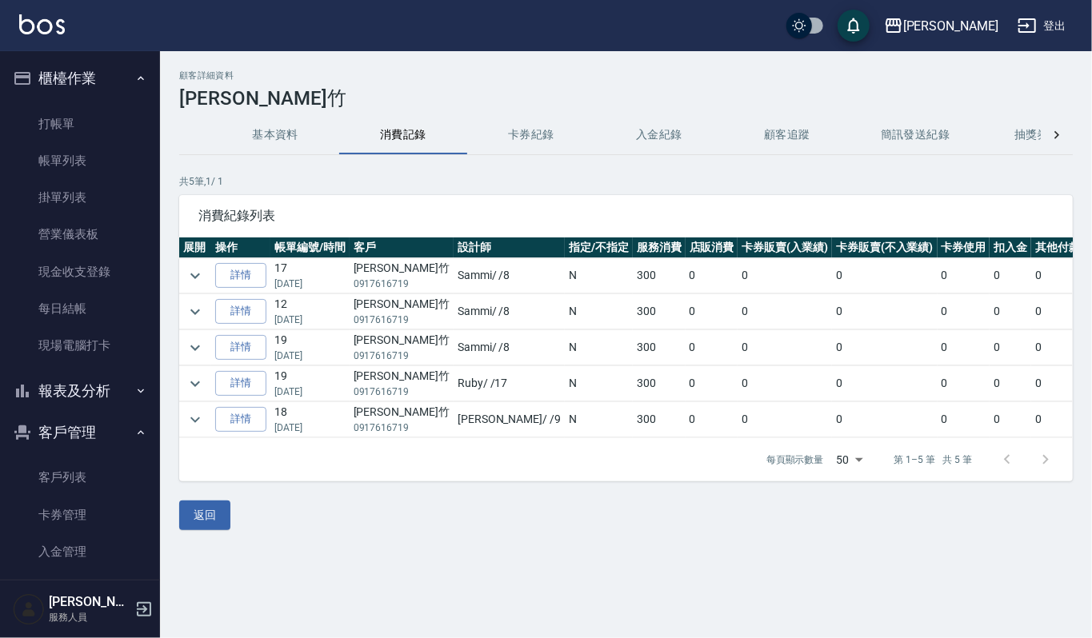
click at [283, 128] on button "基本資料" at bounding box center [275, 135] width 128 height 38
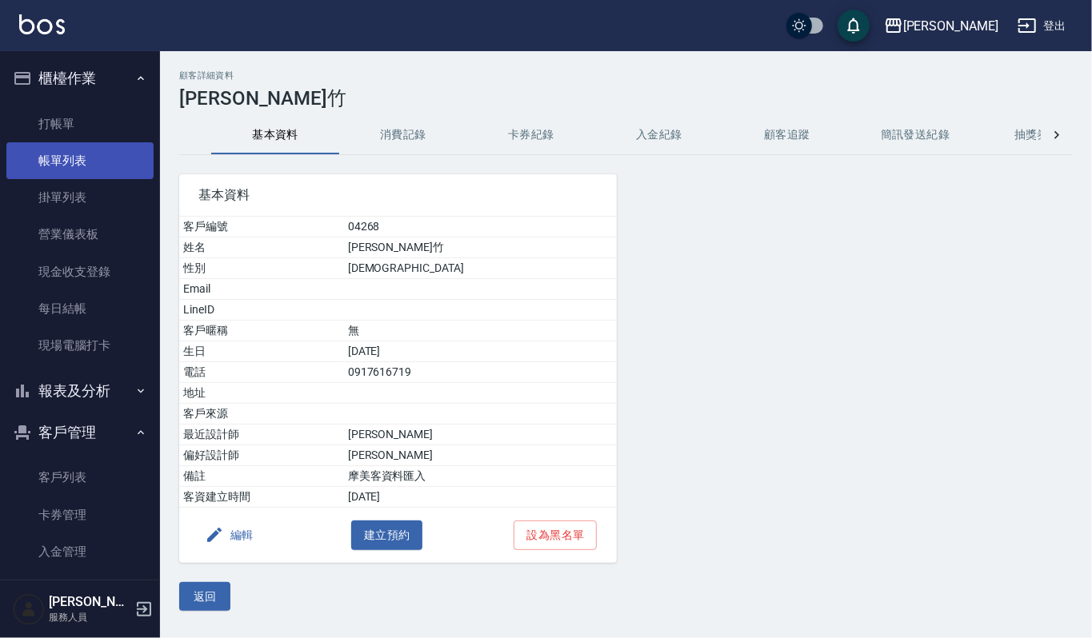
click at [130, 160] on link "帳單列表" at bounding box center [79, 160] width 147 height 37
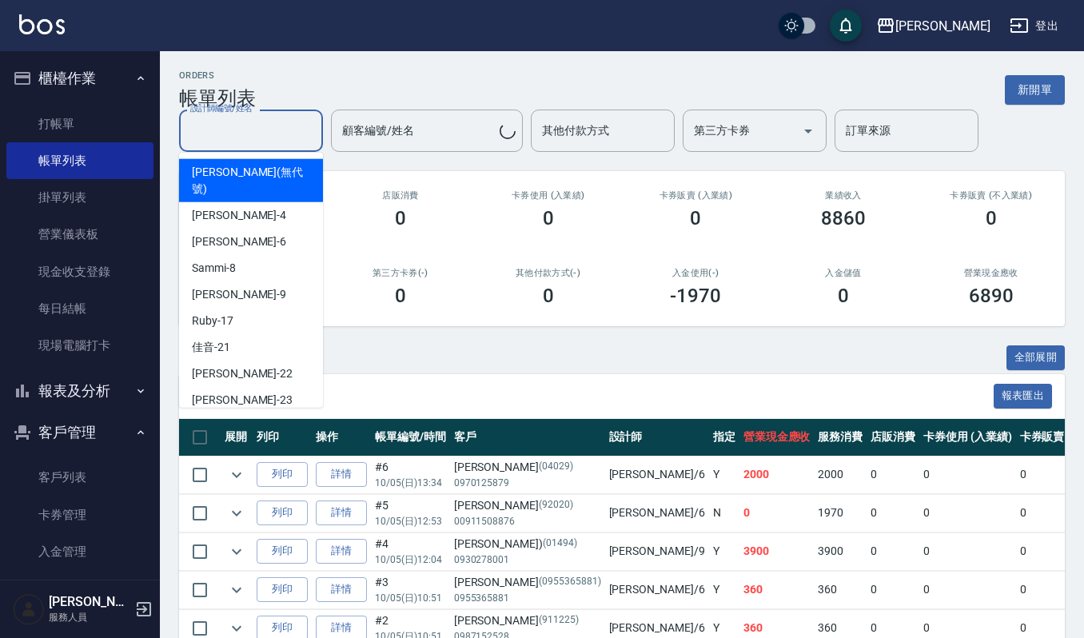
click at [277, 138] on input "設計師編號/姓名" at bounding box center [251, 131] width 130 height 28
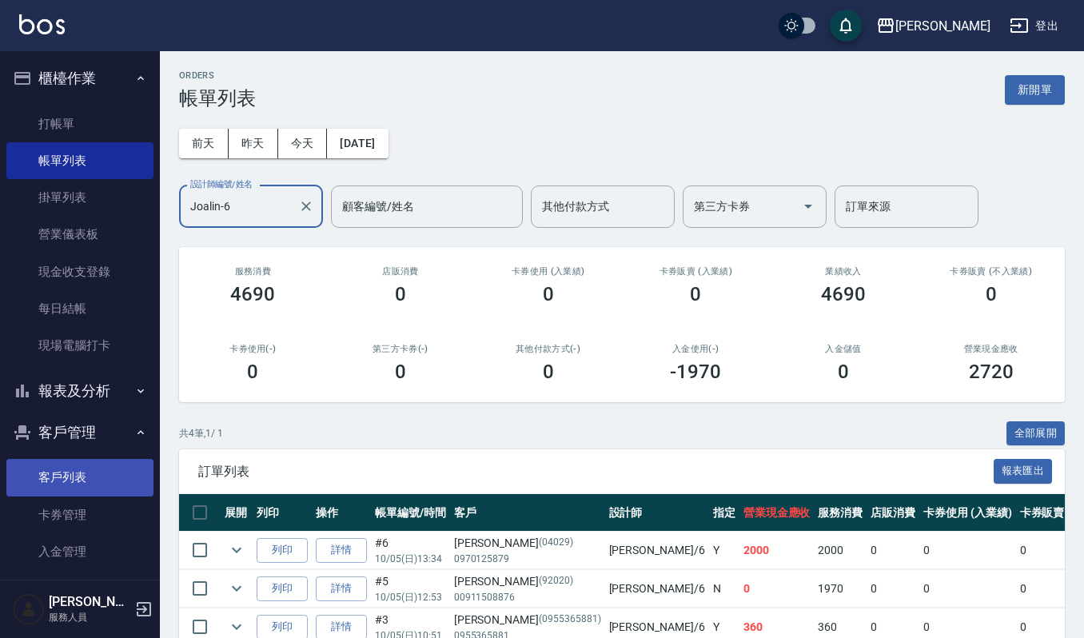
type input "Joalin-6"
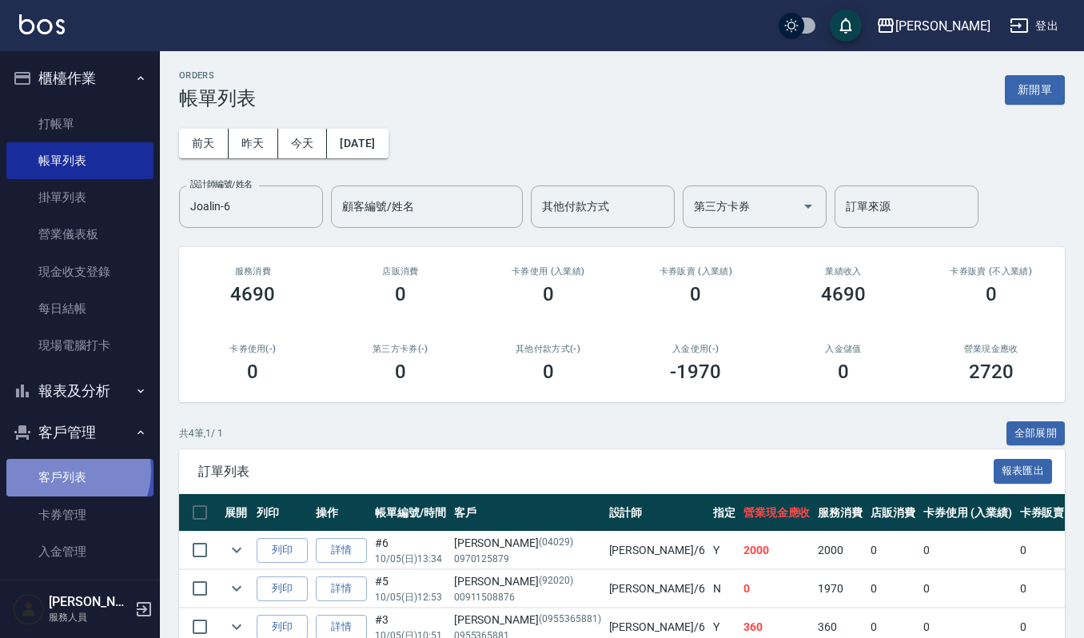
click at [69, 471] on link "客戶列表" at bounding box center [79, 477] width 147 height 37
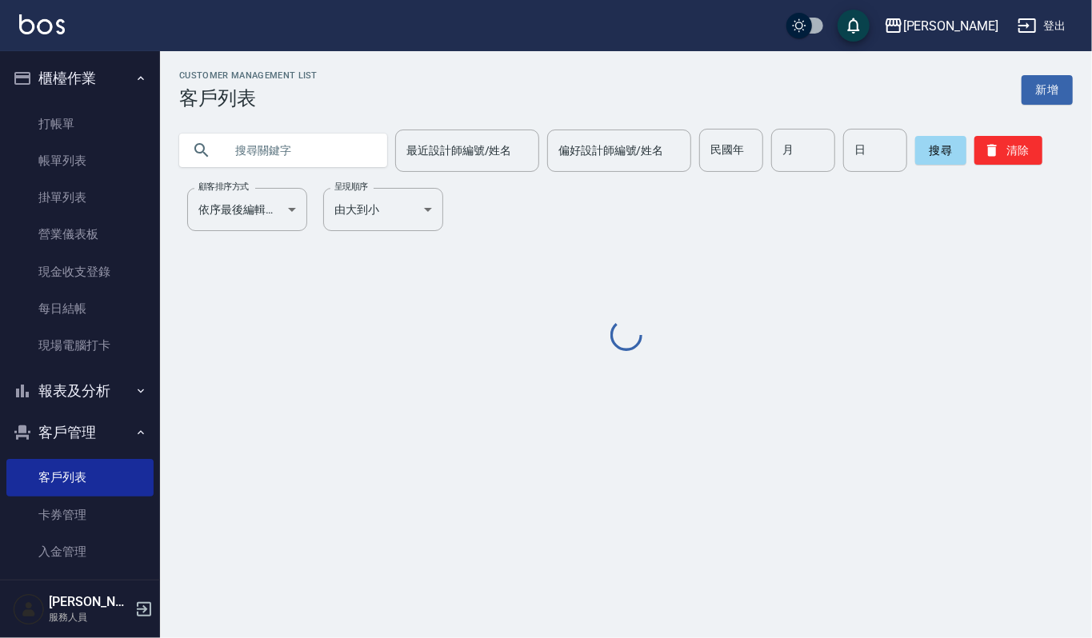
drag, startPoint x: 309, startPoint y: 146, endPoint x: 328, endPoint y: 161, distance: 24.5
click at [318, 146] on input "text" at bounding box center [299, 150] width 150 height 43
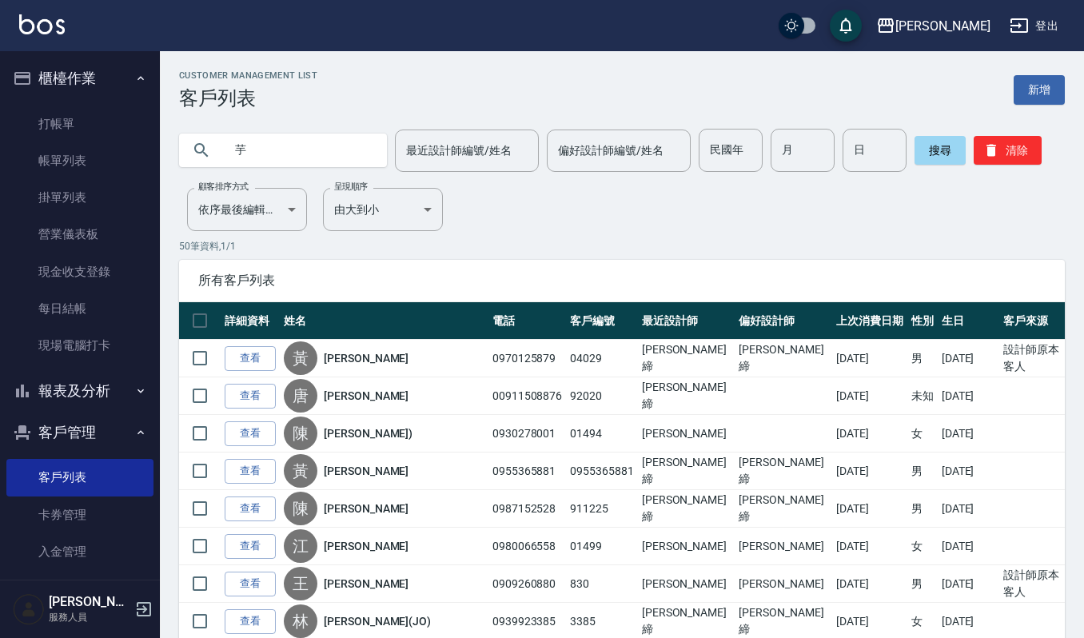
type input "芋"
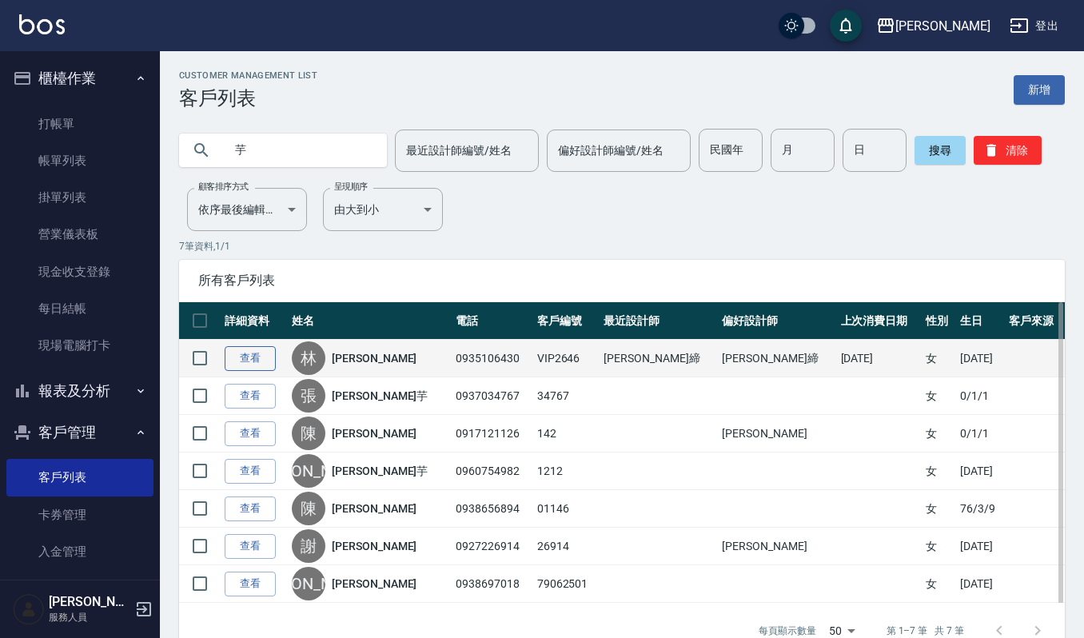
click at [250, 347] on link "查看" at bounding box center [250, 358] width 51 height 25
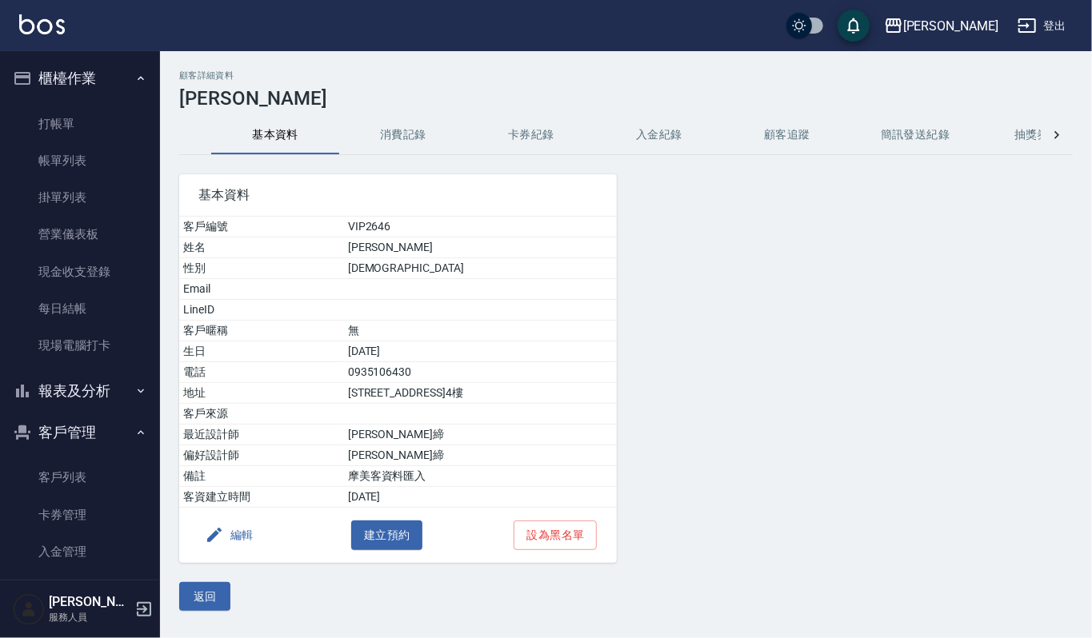
click at [397, 144] on button "消費記錄" at bounding box center [403, 135] width 128 height 38
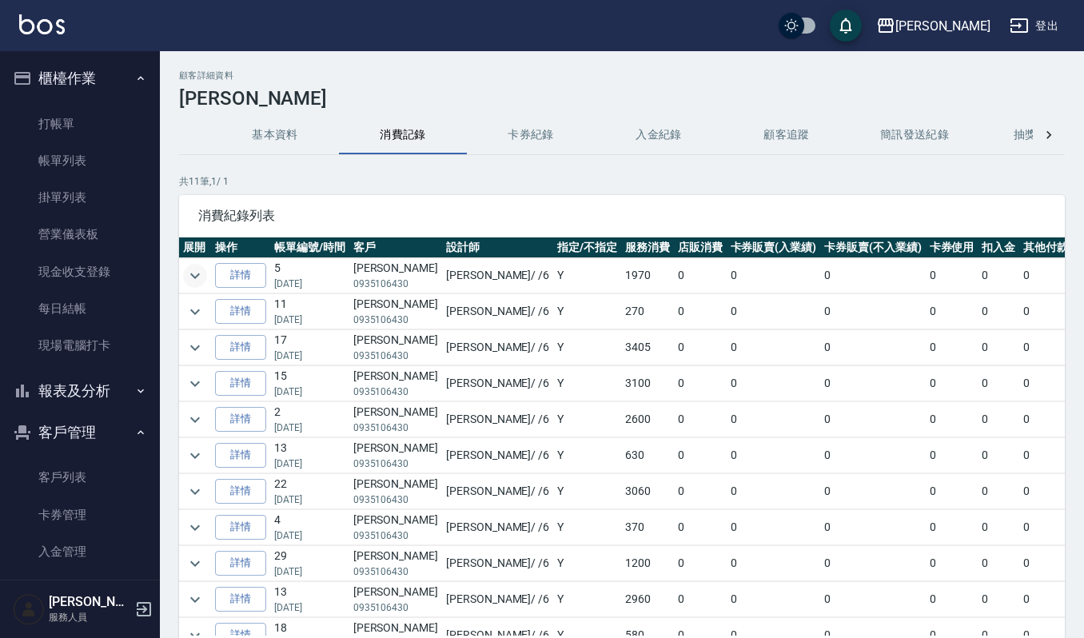
click at [194, 279] on icon "expand row" at bounding box center [195, 275] width 19 height 19
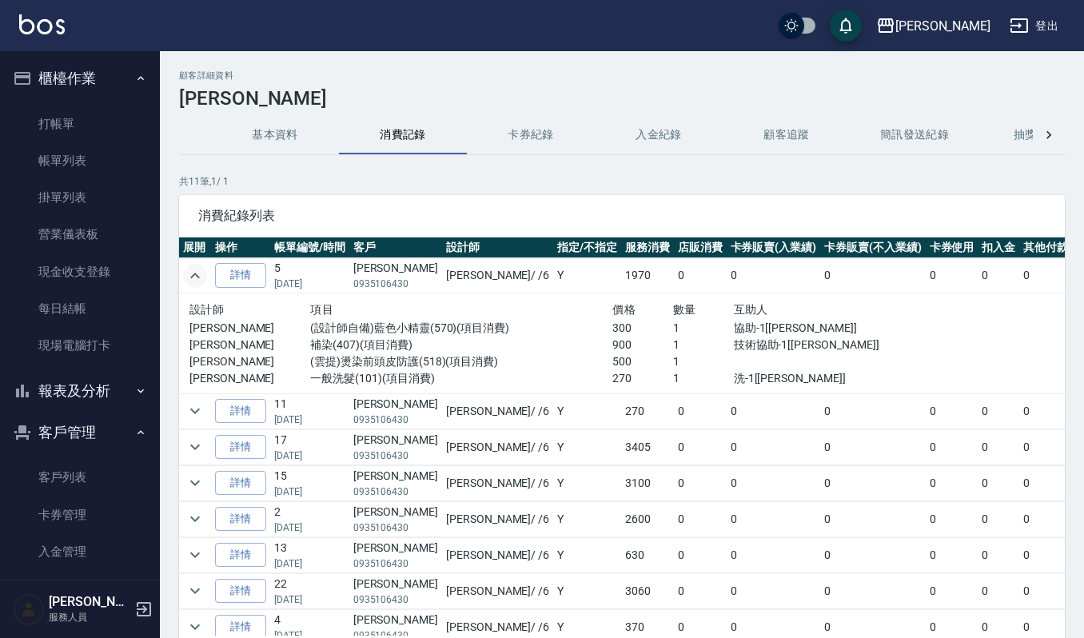
click at [194, 279] on icon "expand row" at bounding box center [195, 275] width 19 height 19
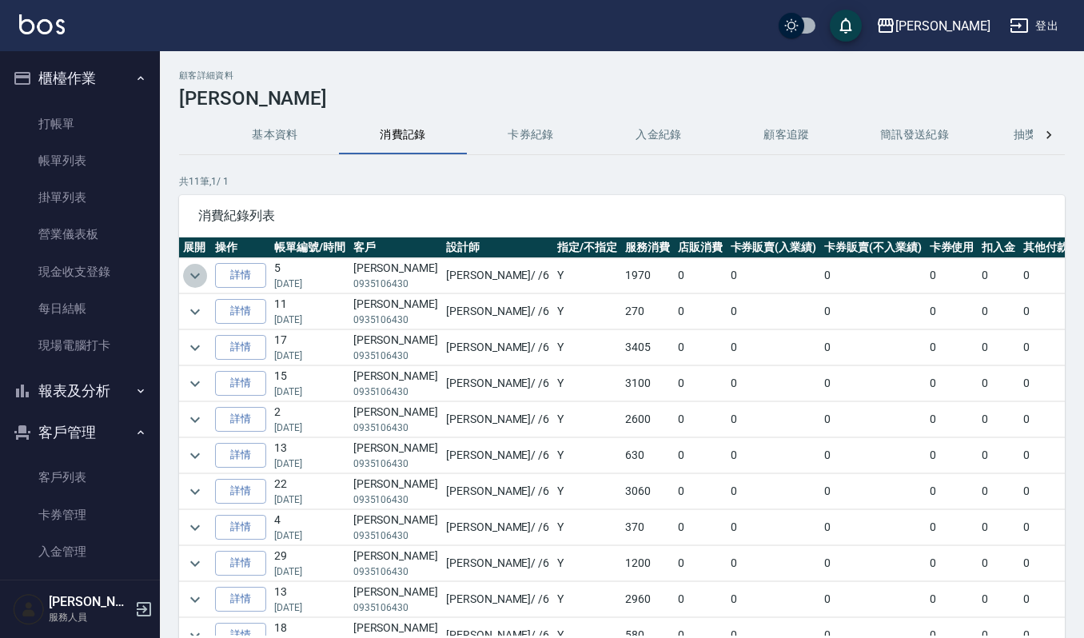
click at [194, 278] on icon "expand row" at bounding box center [195, 276] width 10 height 6
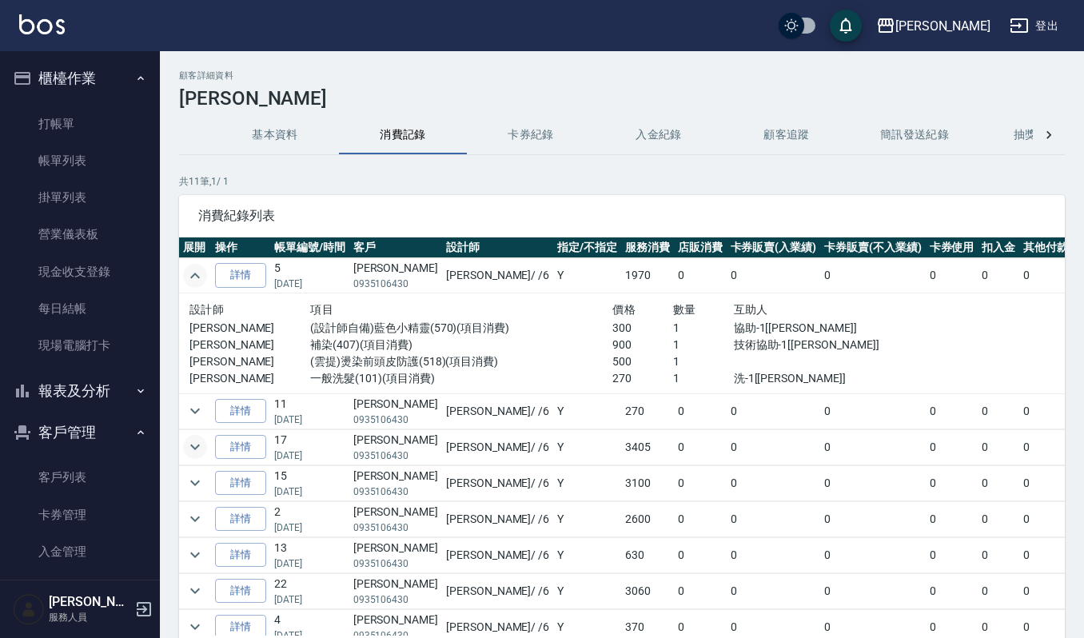
click at [197, 449] on icon "expand row" at bounding box center [195, 448] width 10 height 6
